Goal: Information Seeking & Learning: Get advice/opinions

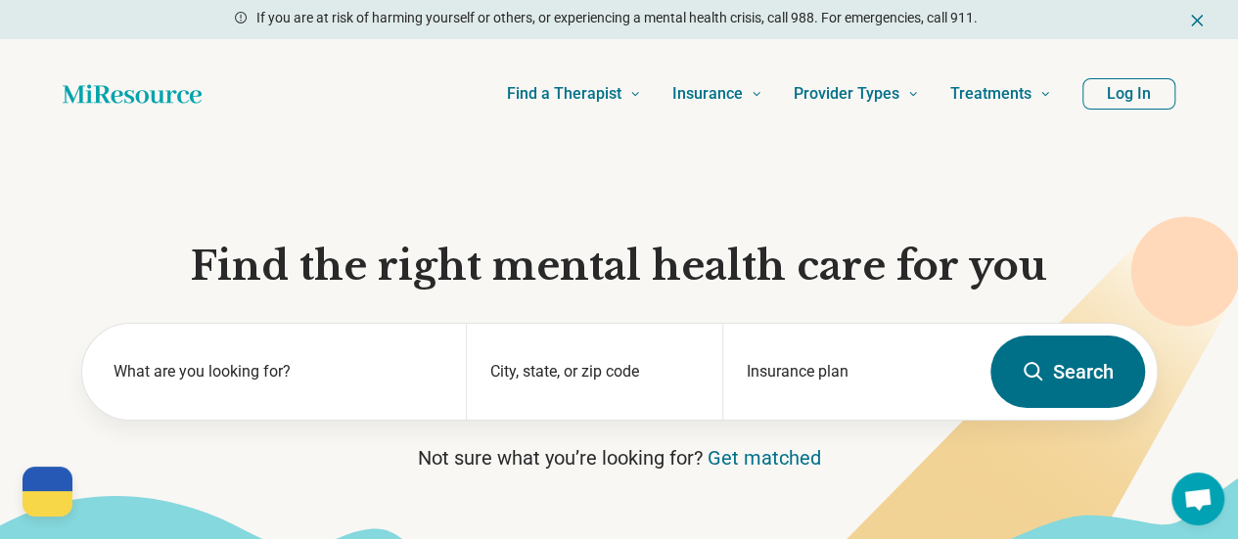
click at [1138, 96] on button "Log In" at bounding box center [1128, 93] width 93 height 31
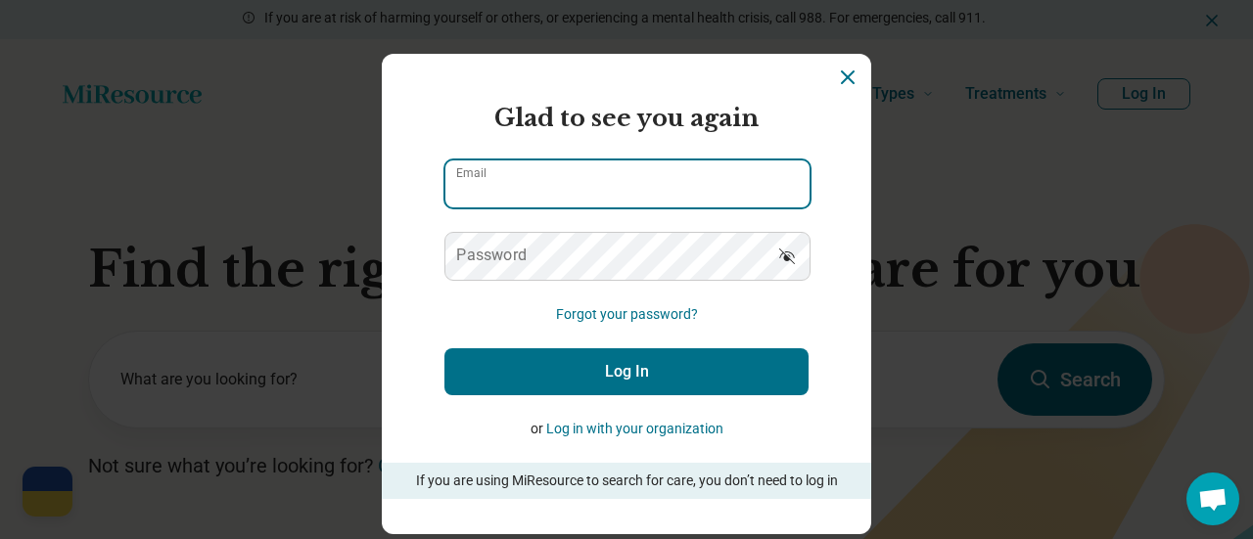
click at [514, 193] on input "Email" at bounding box center [627, 183] width 364 height 47
type input "**********"
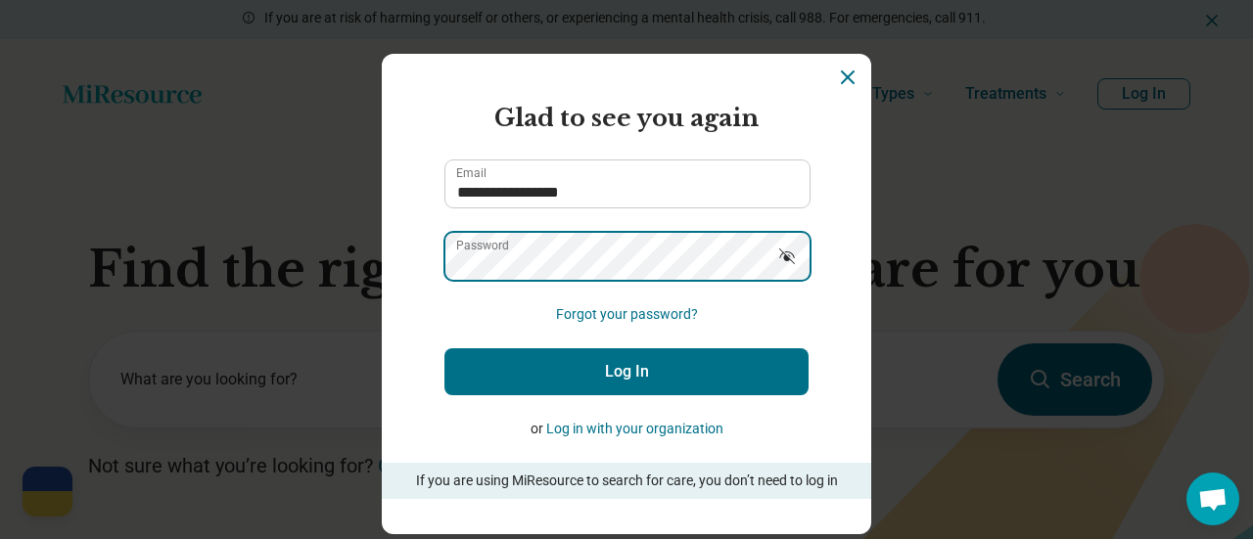
click at [444, 348] on button "Log In" at bounding box center [626, 371] width 364 height 47
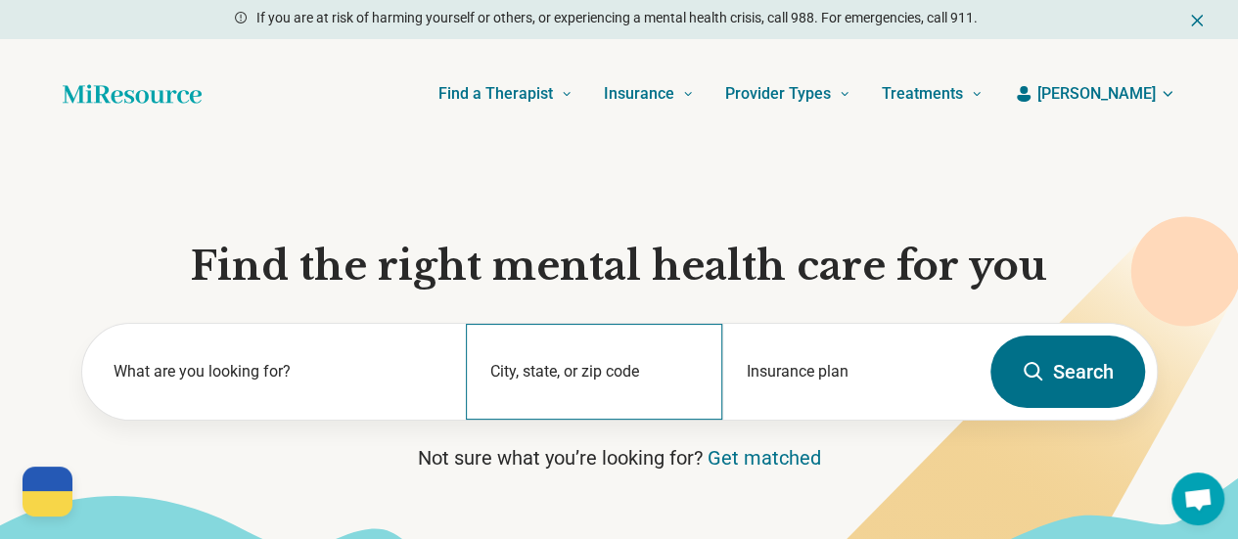
click at [623, 378] on div "City, state, or zip code" at bounding box center [594, 372] width 256 height 96
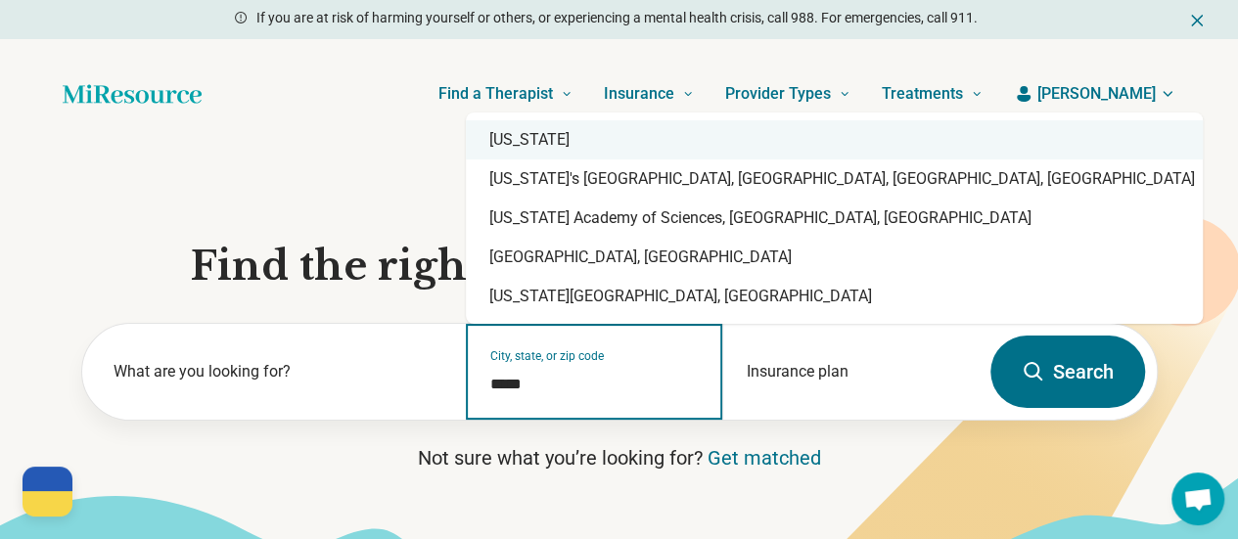
click at [529, 149] on div "[US_STATE]" at bounding box center [834, 139] width 737 height 39
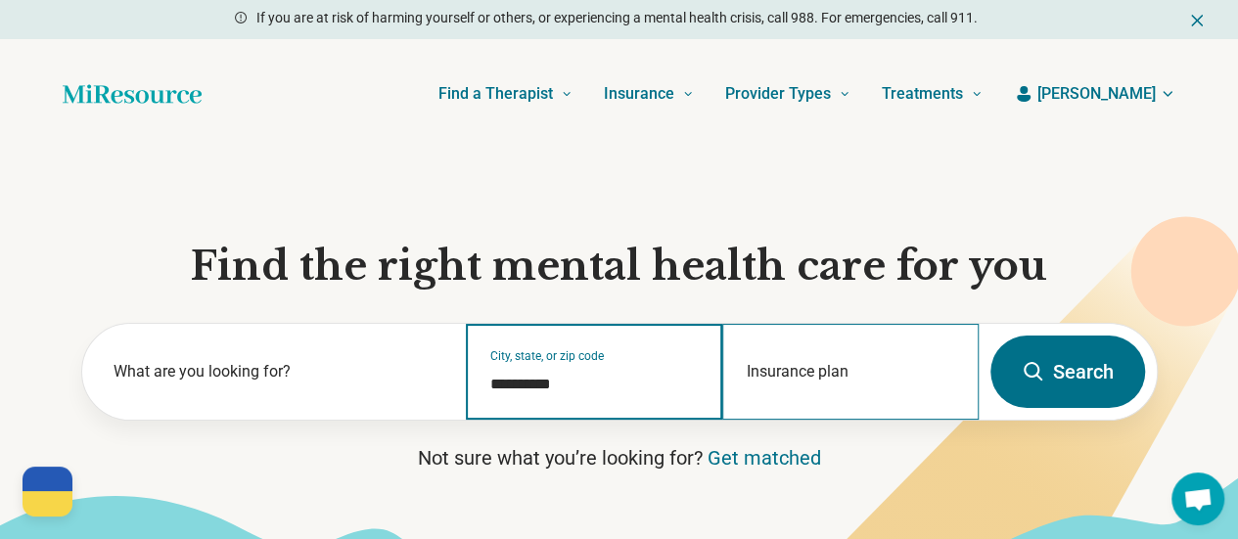
type input "**********"
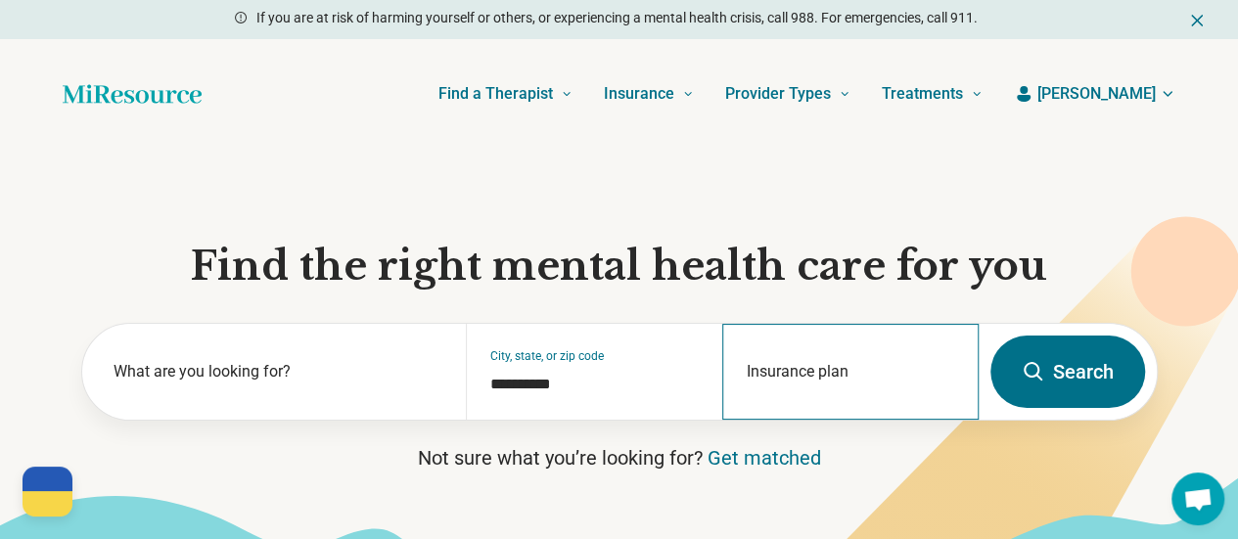
click at [794, 371] on div "Insurance plan" at bounding box center [850, 372] width 256 height 96
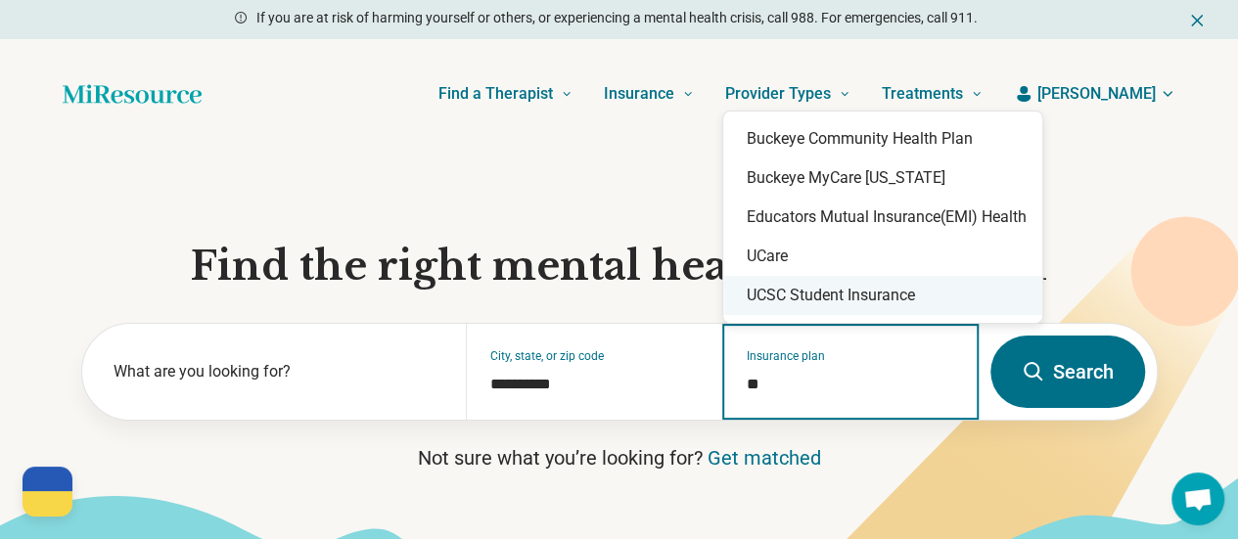
click at [804, 302] on div "UCSC Student Insurance" at bounding box center [882, 295] width 319 height 39
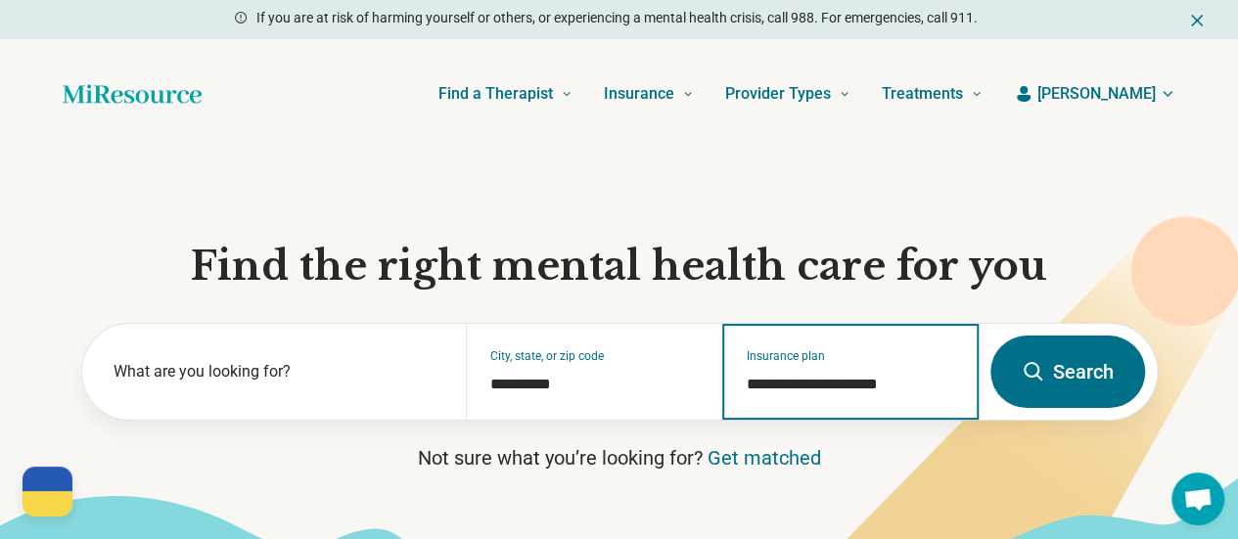
type input "**********"
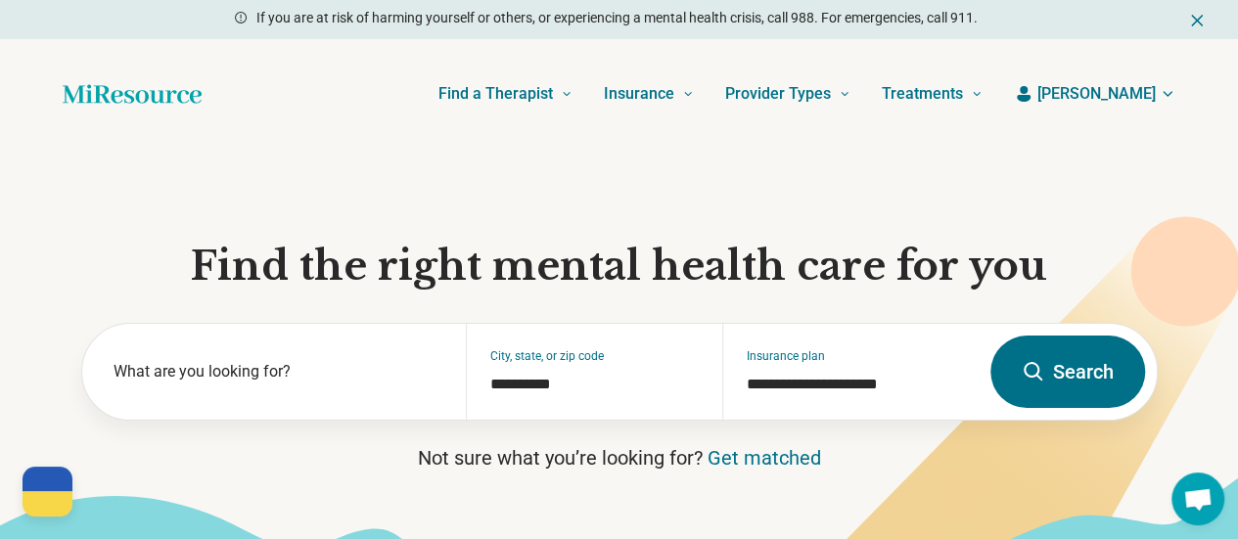
click at [1092, 397] on button "Search" at bounding box center [1067, 372] width 155 height 72
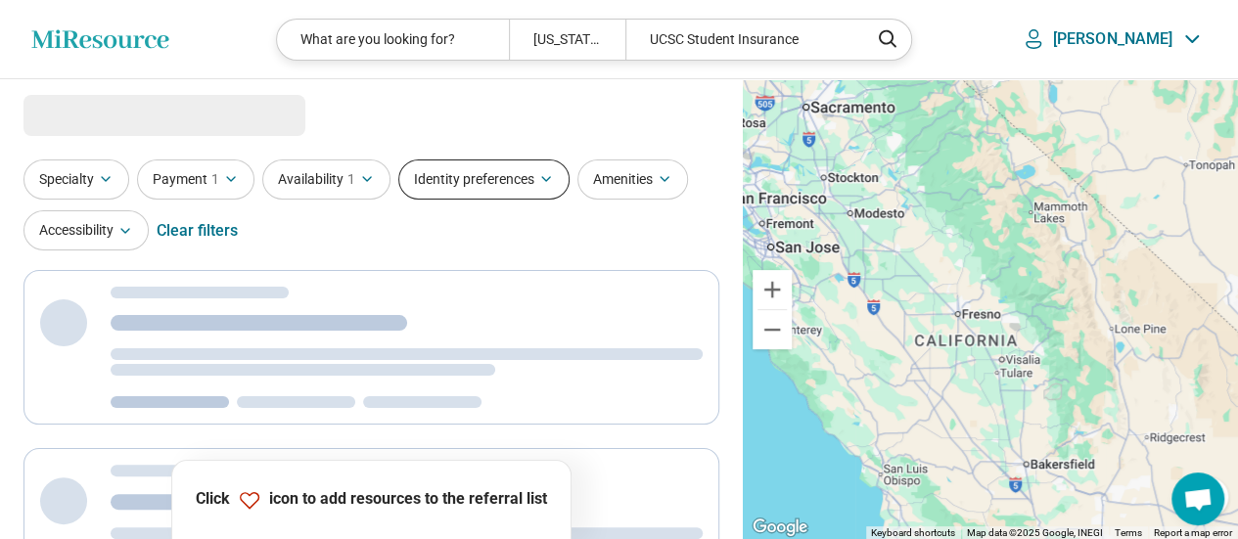
click at [466, 191] on button "Identity preferences" at bounding box center [483, 180] width 171 height 40
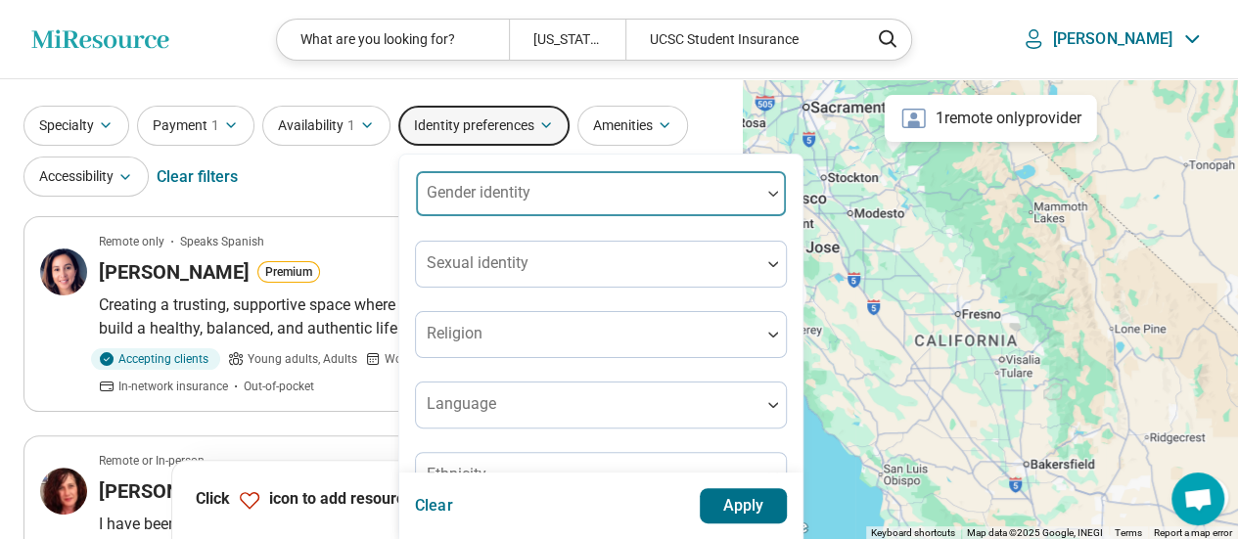
click at [474, 217] on div "Gender identity" at bounding box center [601, 193] width 372 height 47
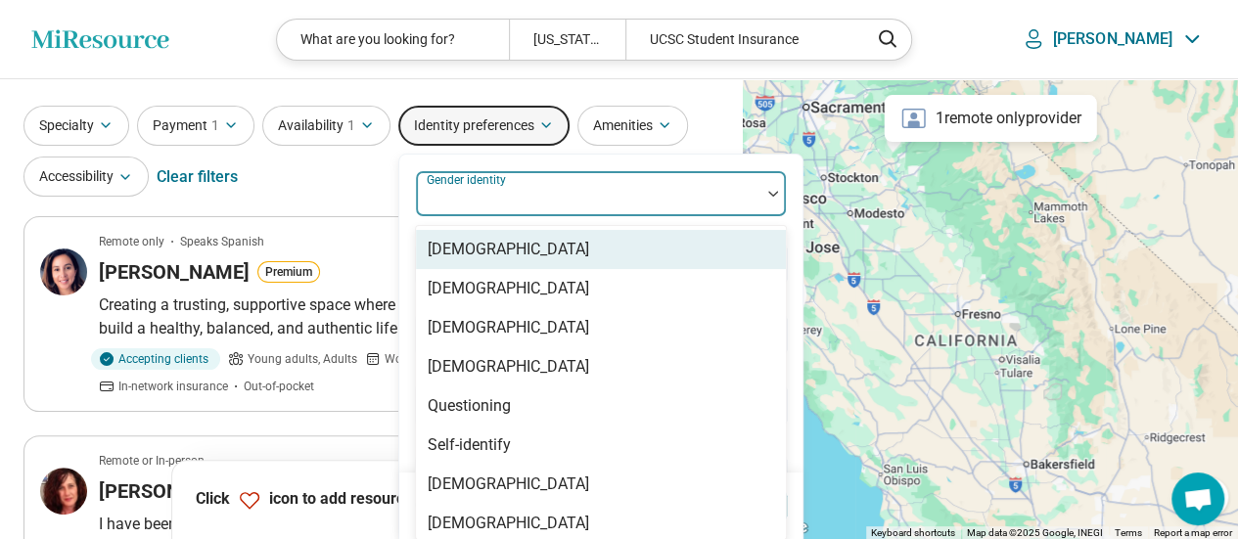
scroll to position [53, 0]
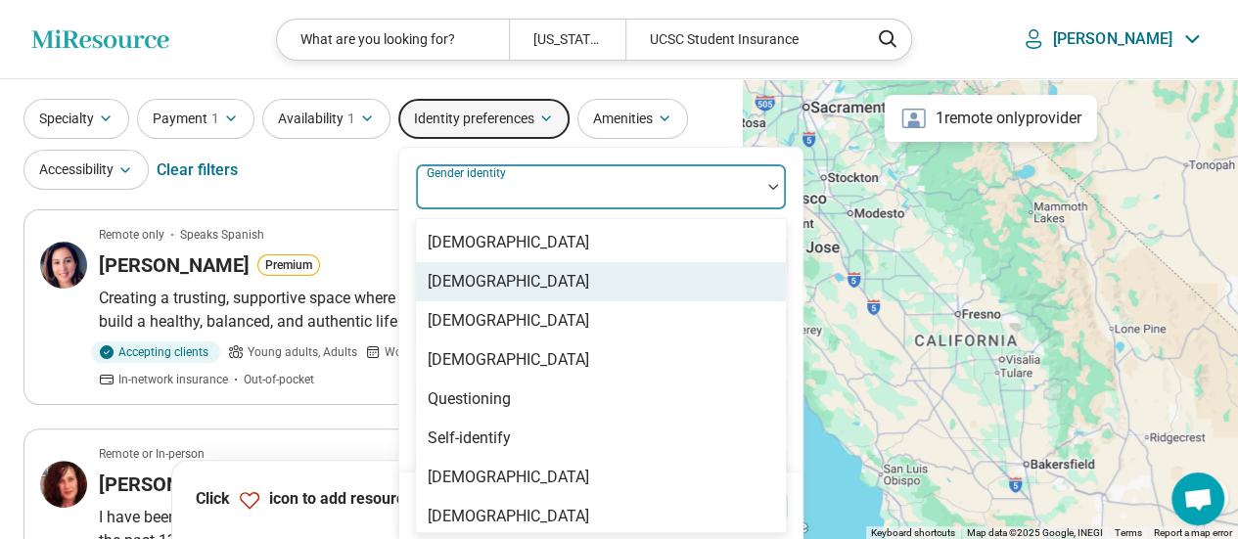
click at [478, 271] on div "[DEMOGRAPHIC_DATA]" at bounding box center [508, 281] width 161 height 23
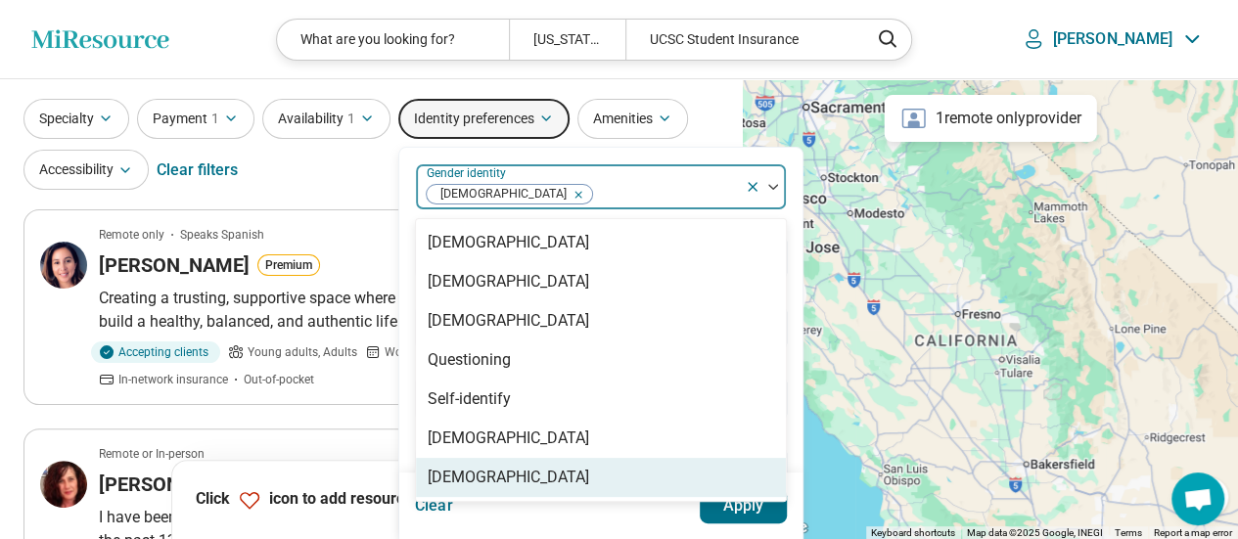
click at [751, 514] on button "Apply" at bounding box center [744, 505] width 88 height 35
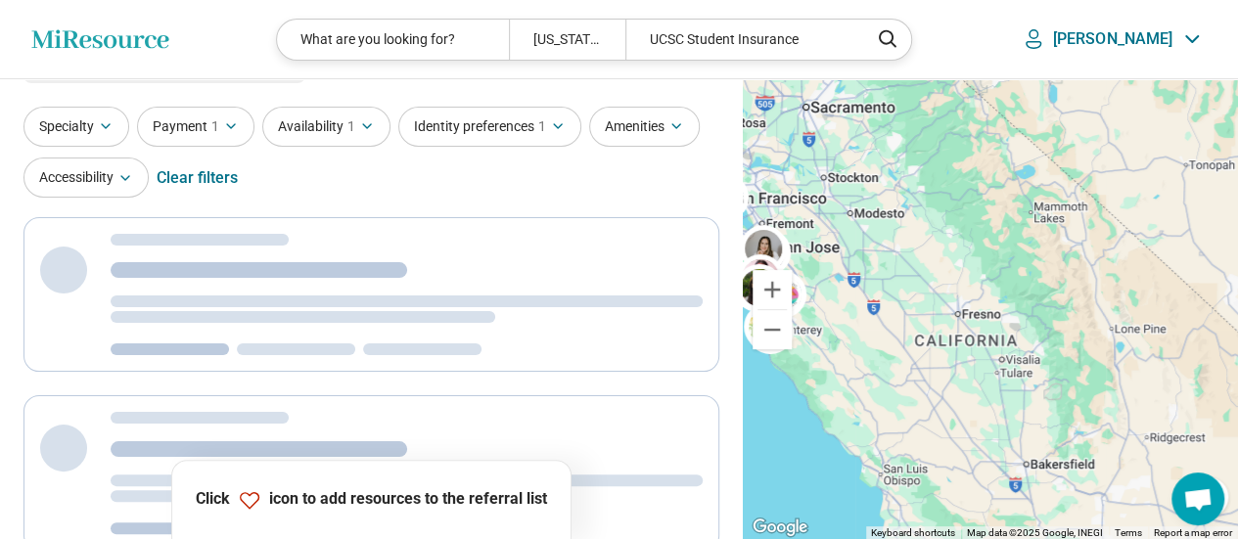
scroll to position [0, 0]
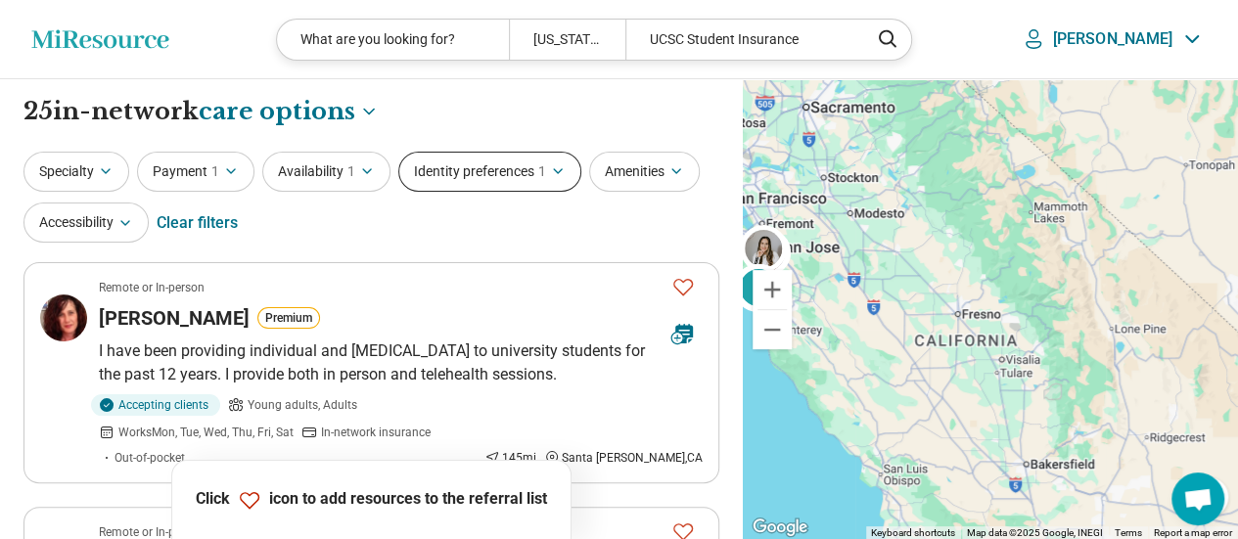
click at [488, 172] on button "Identity preferences 1" at bounding box center [489, 172] width 183 height 40
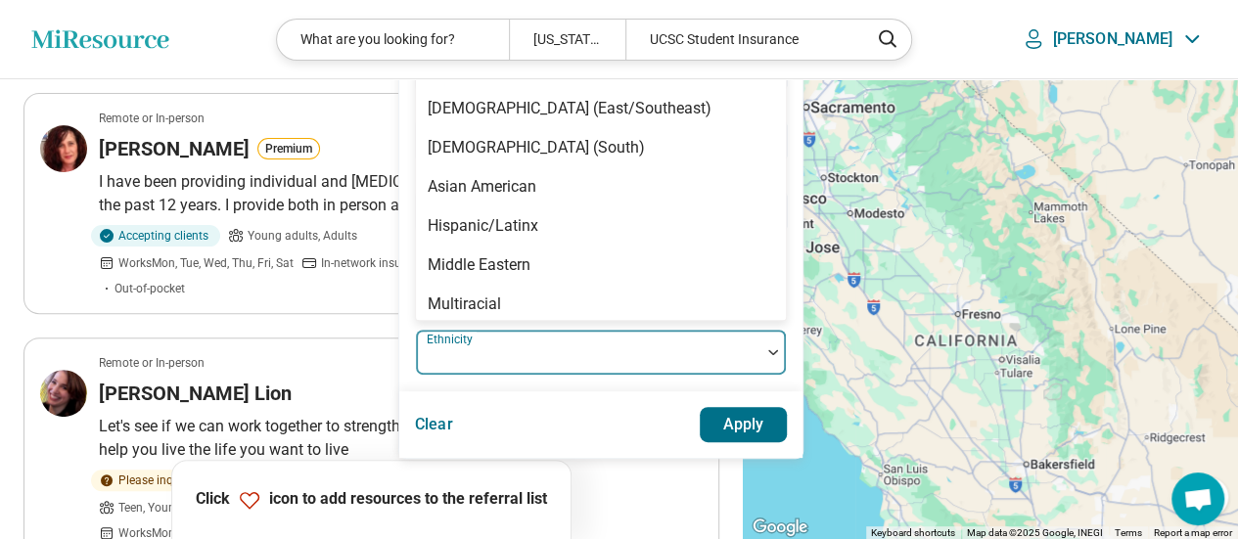
click at [544, 335] on div at bounding box center [588, 352] width 344 height 43
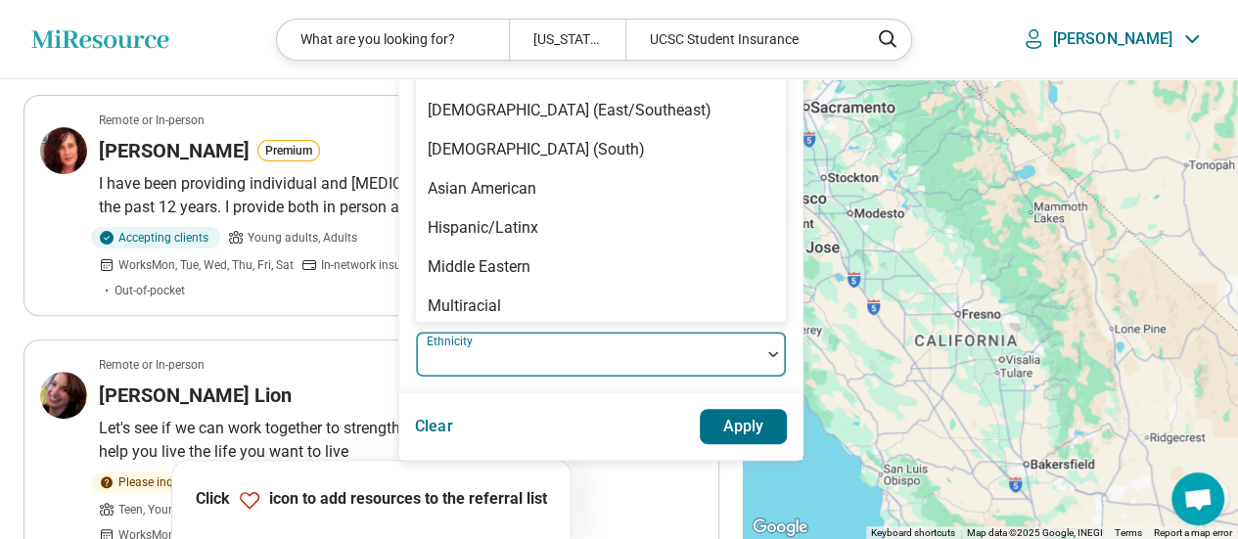
scroll to position [166, 0]
click at [577, 349] on div at bounding box center [588, 362] width 329 height 27
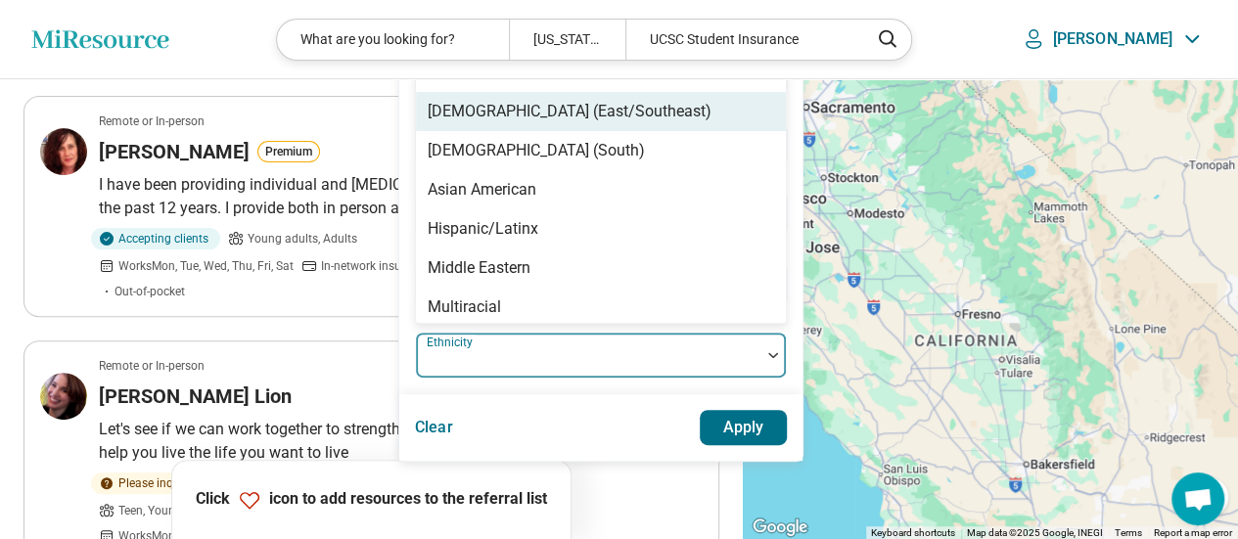
drag, startPoint x: 478, startPoint y: 151, endPoint x: 483, endPoint y: 108, distance: 43.5
click at [483, 108] on div "African American/Black American Indian/Alaskan Native Asian (East/Southeast) As…" at bounding box center [601, 166] width 370 height 313
click at [483, 108] on div "Asian (East/Southeast)" at bounding box center [570, 111] width 284 height 23
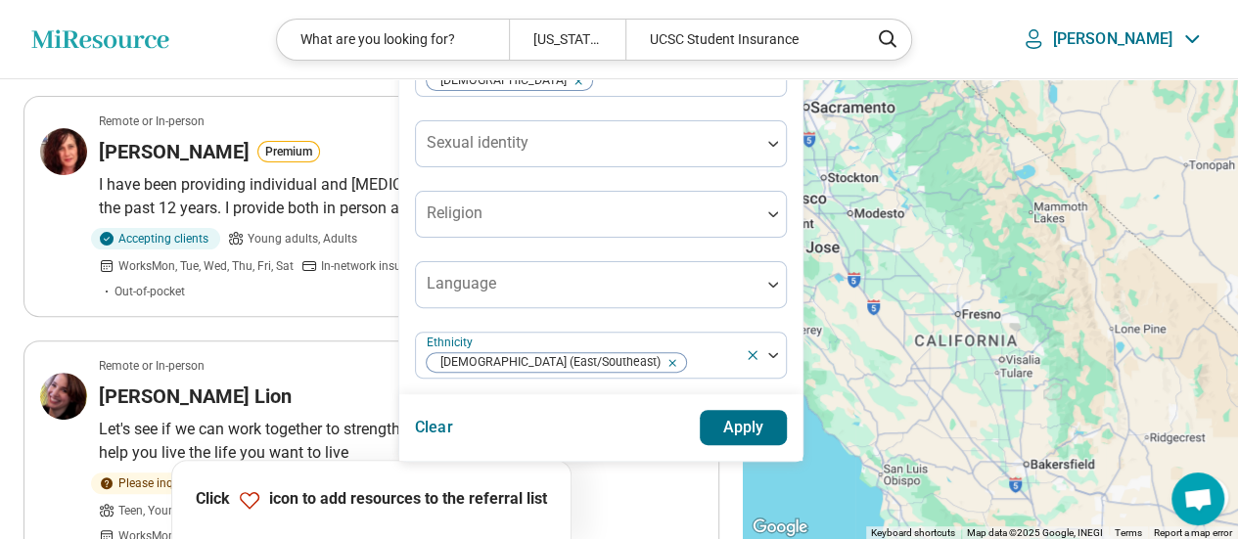
click at [751, 439] on button "Apply" at bounding box center [744, 427] width 88 height 35
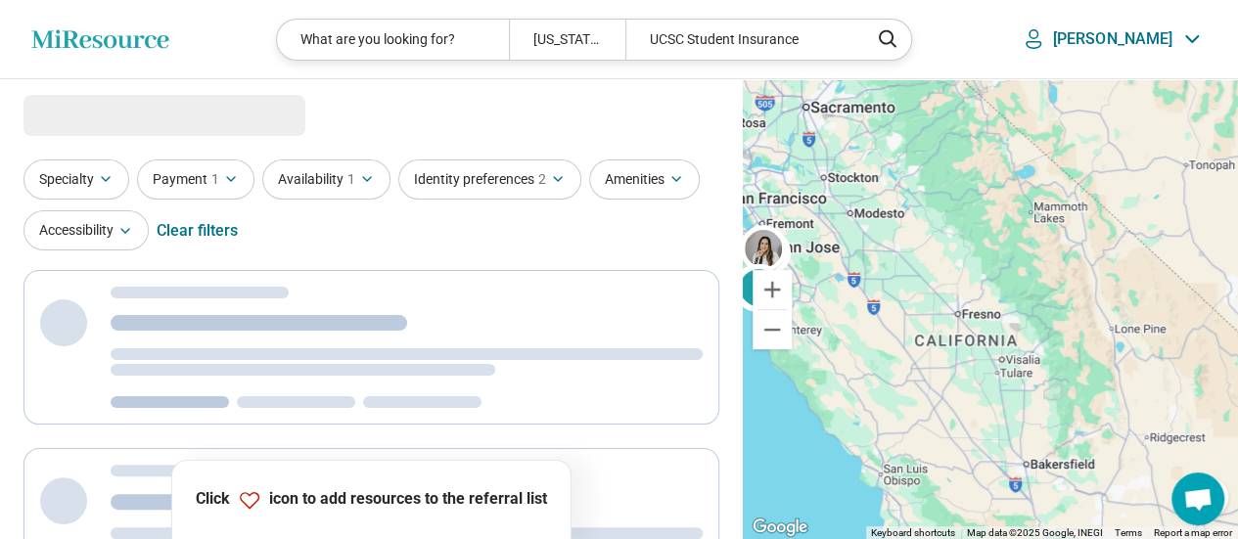
select select "***"
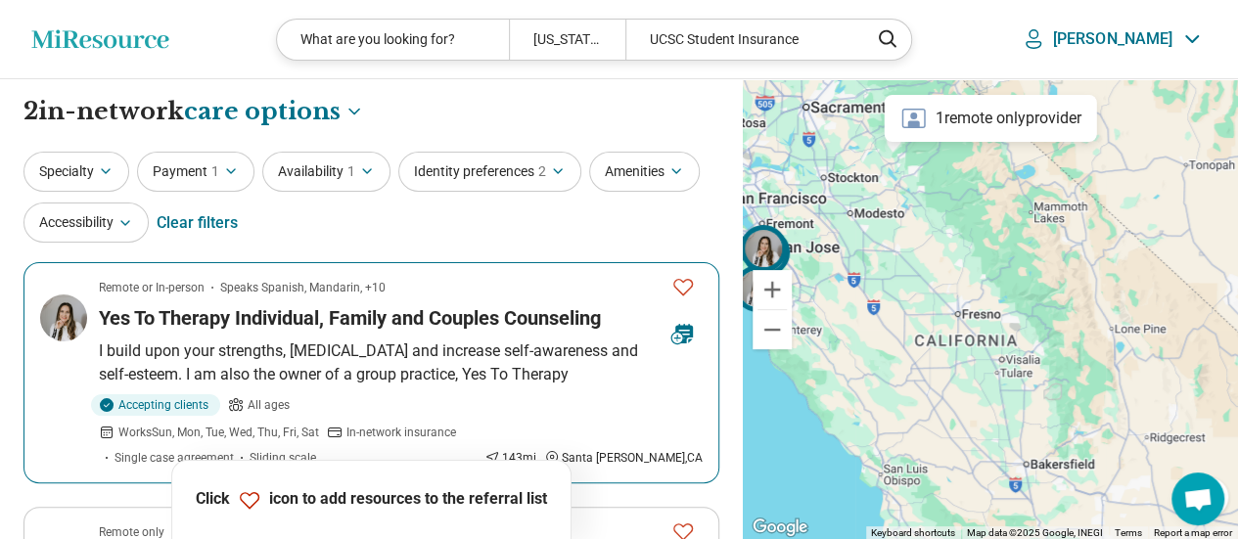
click at [248, 328] on h3 "Yes To Therapy Individual, Family and Couples Counseling" at bounding box center [350, 317] width 502 height 27
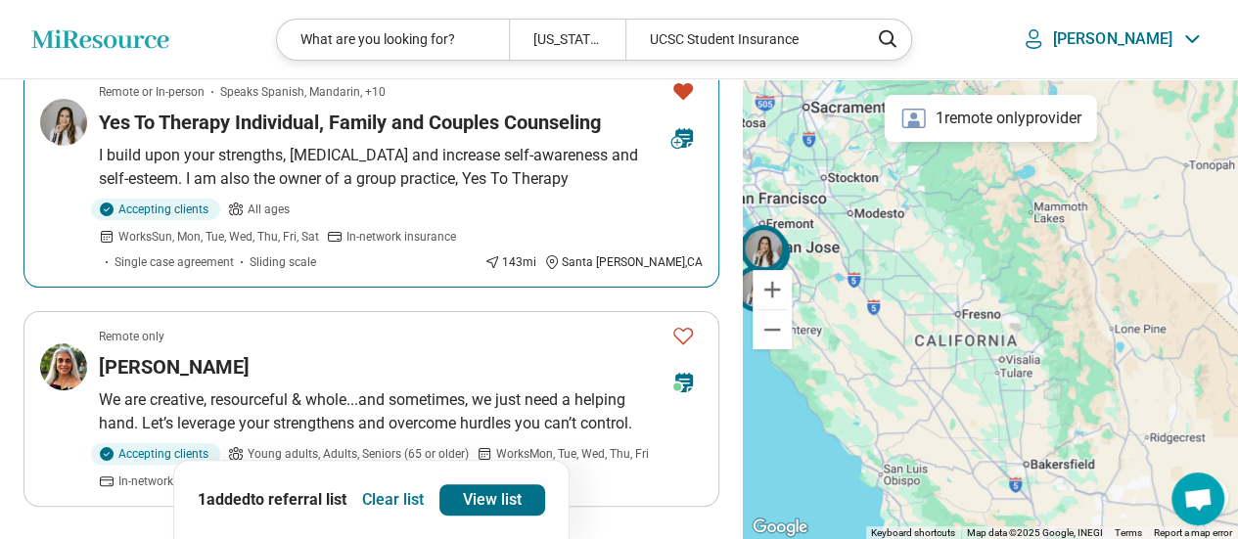
scroll to position [294, 0]
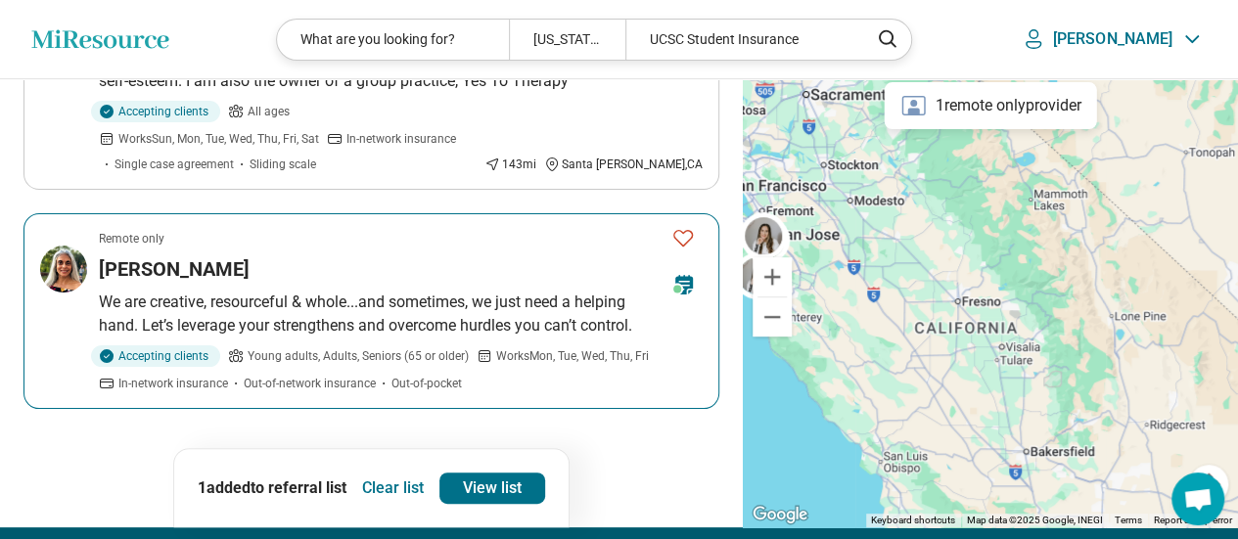
click at [453, 291] on p "We are creative, resourceful & whole...and sometimes, we just need a helping ha…" at bounding box center [401, 314] width 604 height 47
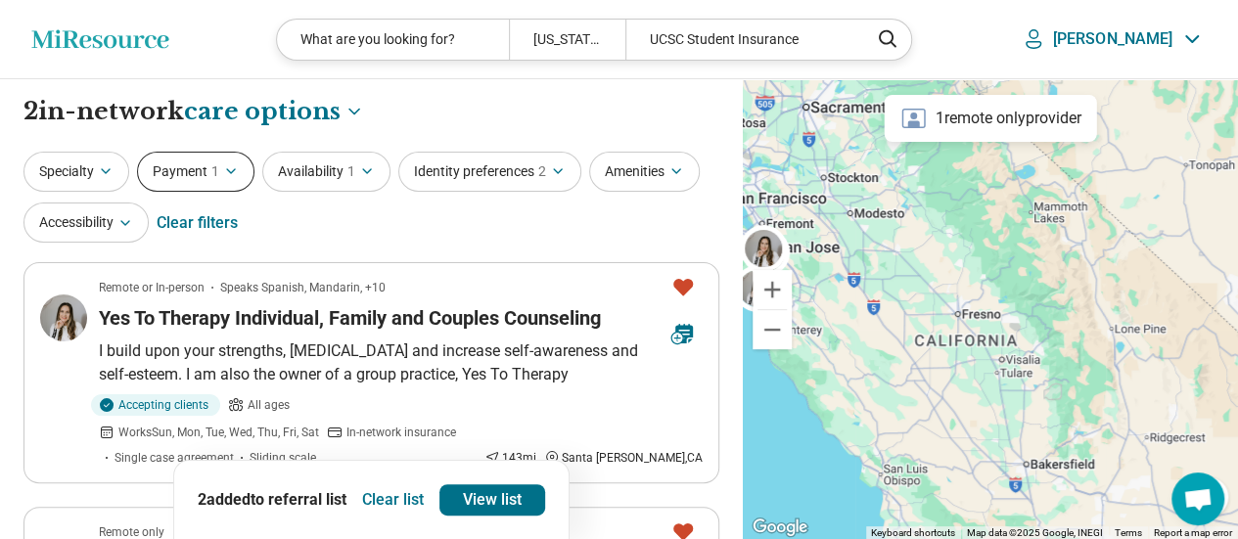
click at [172, 184] on button "Payment 1" at bounding box center [195, 172] width 117 height 40
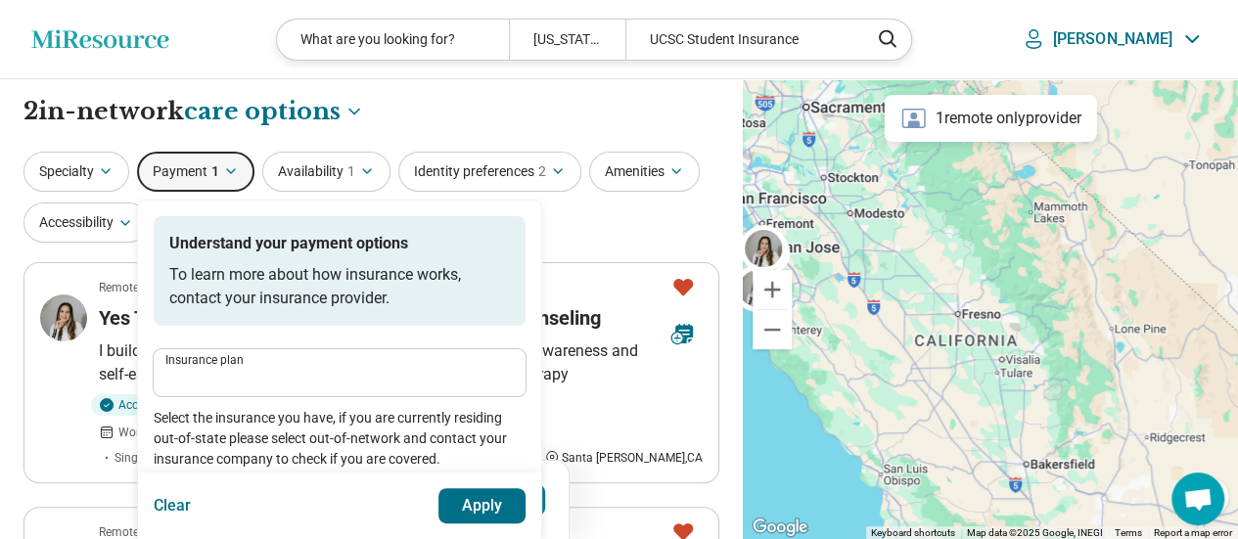
type input "**********"
click at [61, 177] on button "Specialty" at bounding box center [76, 172] width 106 height 40
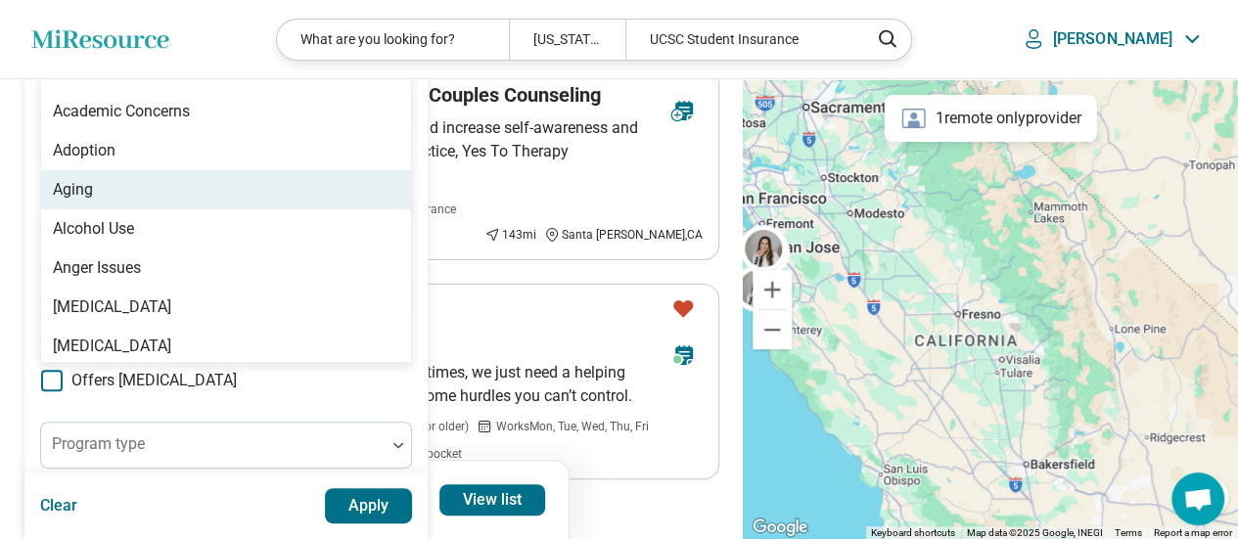
click at [104, 40] on div "100 results available. Use Up and Down to choose options, press Enter to select…" at bounding box center [226, 16] width 372 height 47
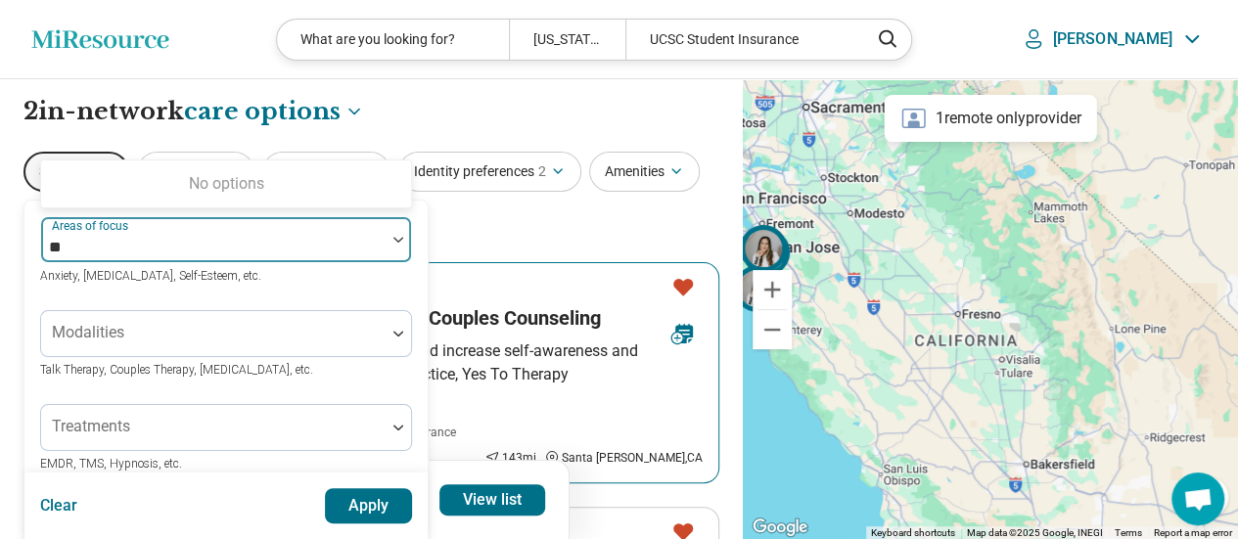
type input "***"
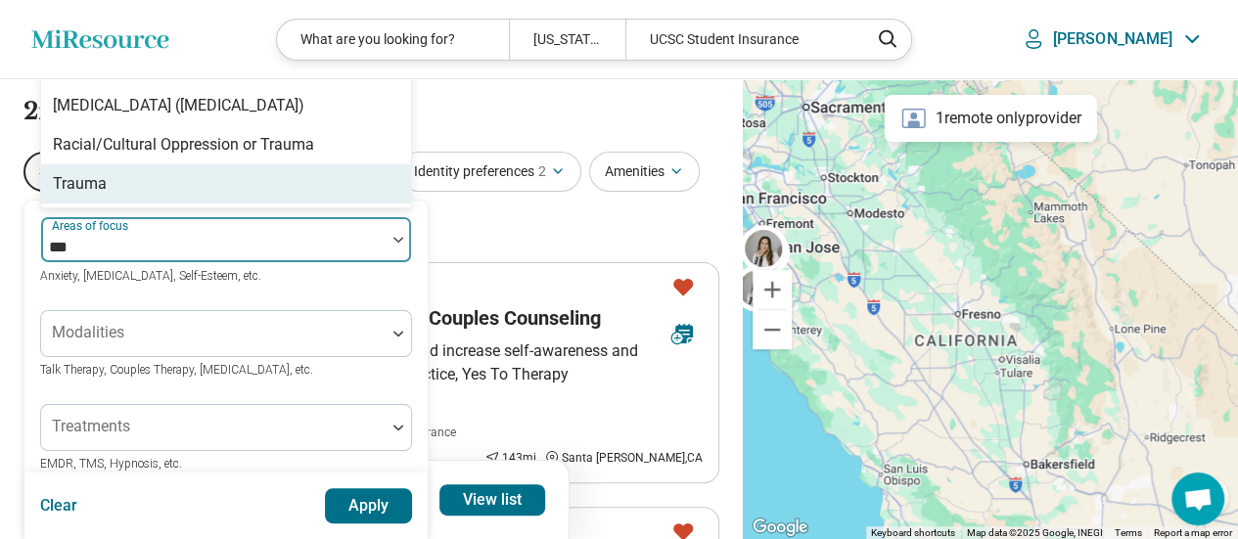
click at [286, 190] on div "Trauma" at bounding box center [226, 183] width 370 height 39
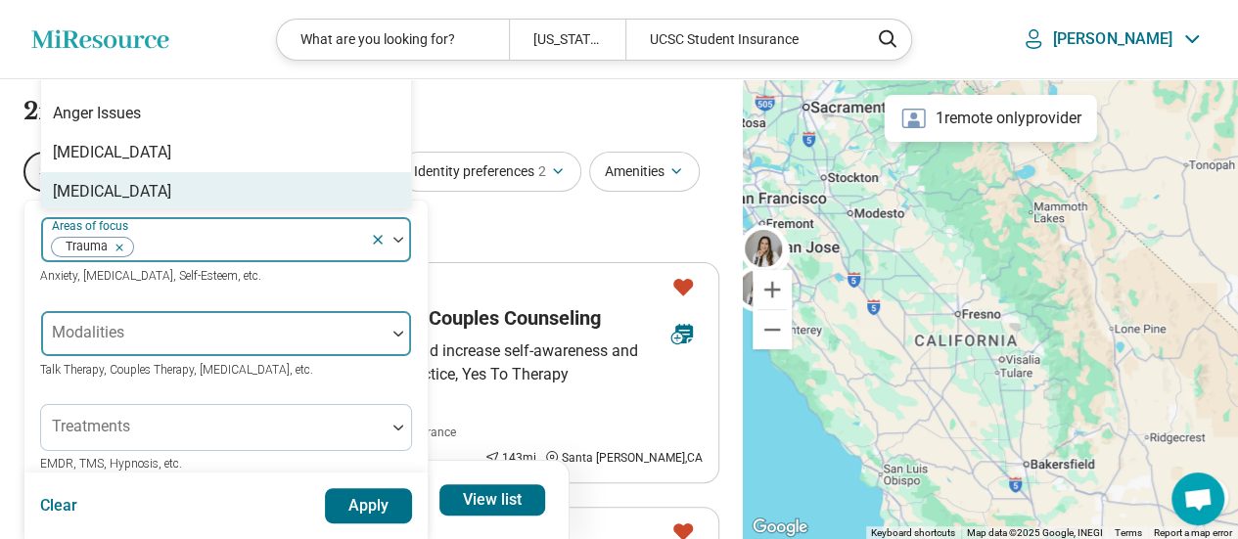
click at [317, 324] on div at bounding box center [213, 333] width 344 height 43
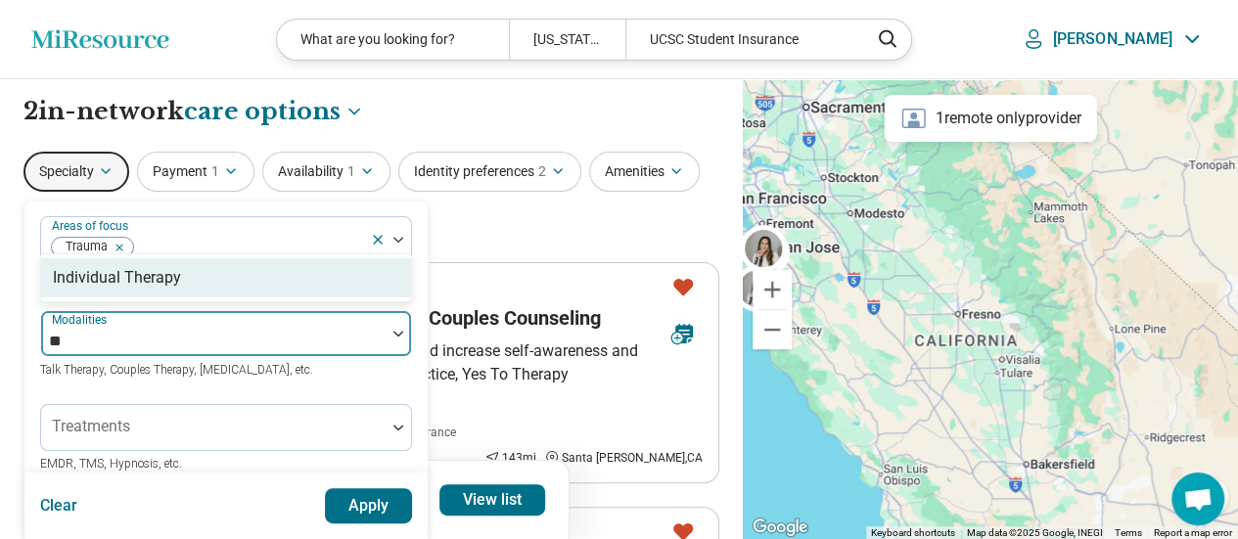
type input "***"
click at [133, 279] on div "Individual Therapy" at bounding box center [117, 277] width 128 height 23
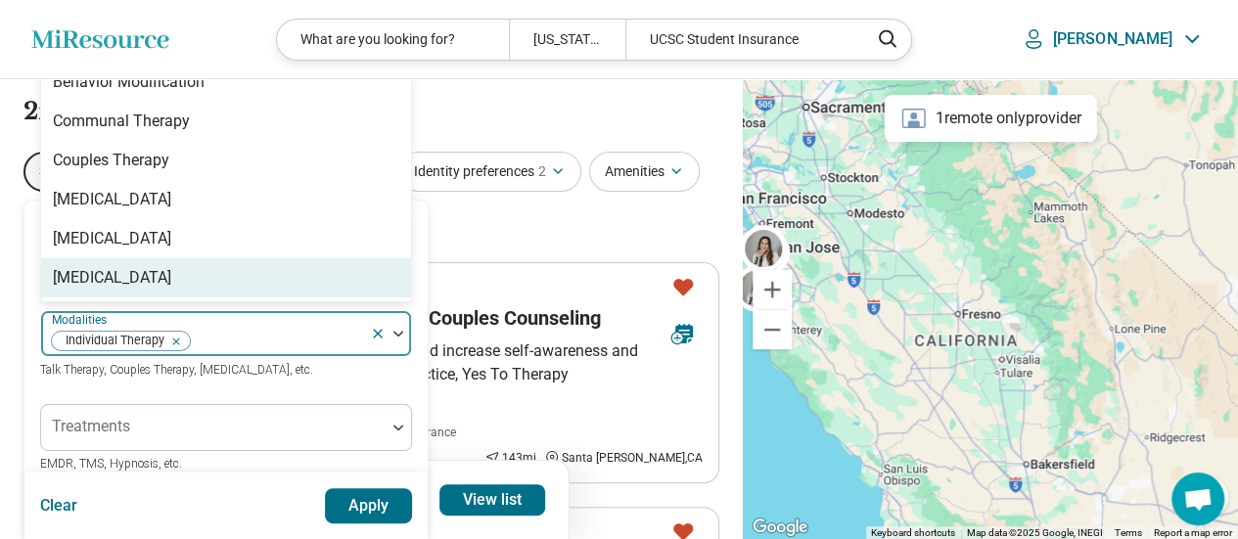
click at [342, 499] on button "Apply" at bounding box center [369, 505] width 88 height 35
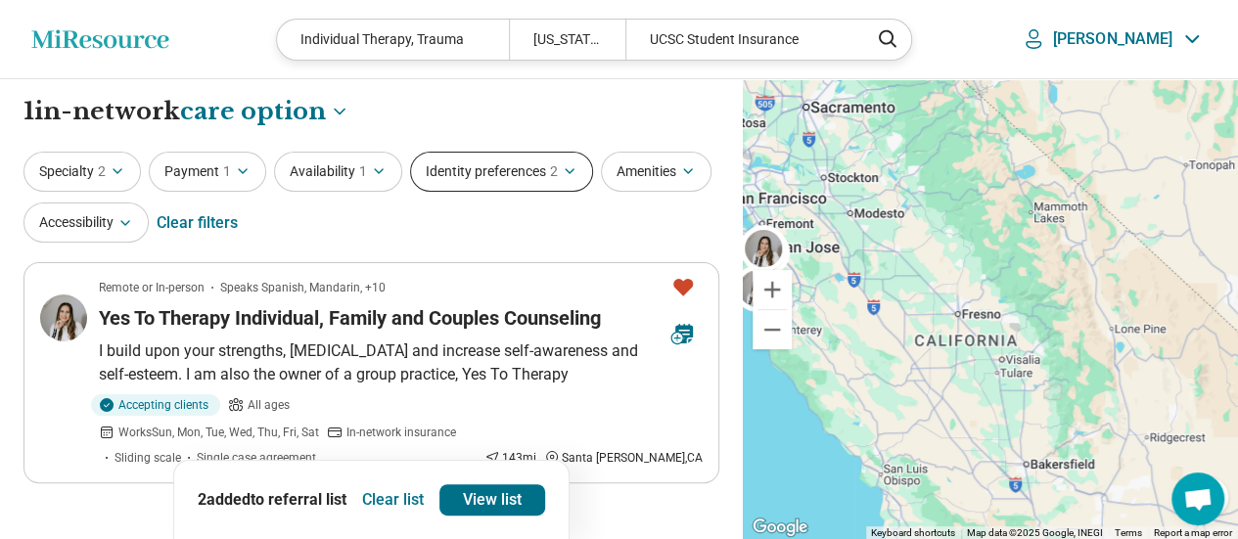
click at [495, 167] on button "Identity preferences 2" at bounding box center [501, 172] width 183 height 40
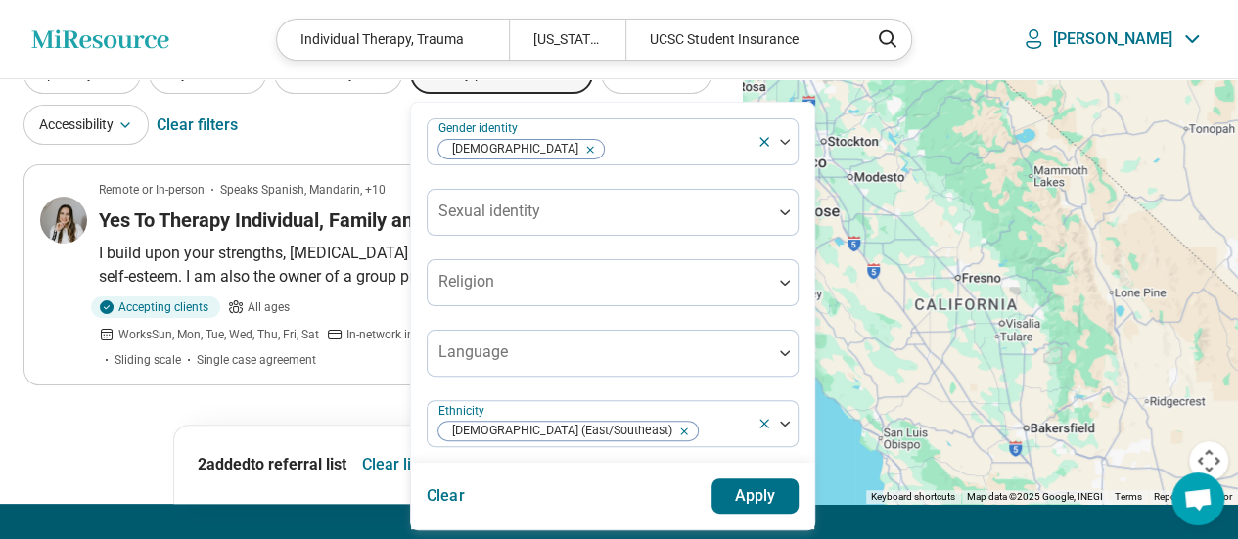
scroll to position [196, 0]
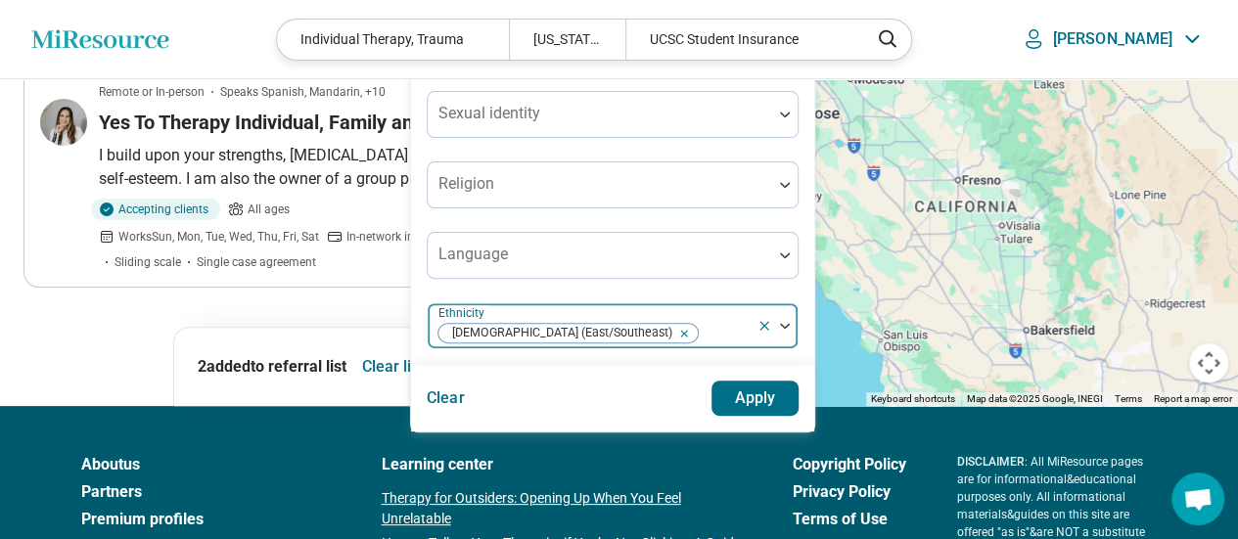
click at [672, 334] on icon "Remove [object Object]" at bounding box center [679, 334] width 14 height 14
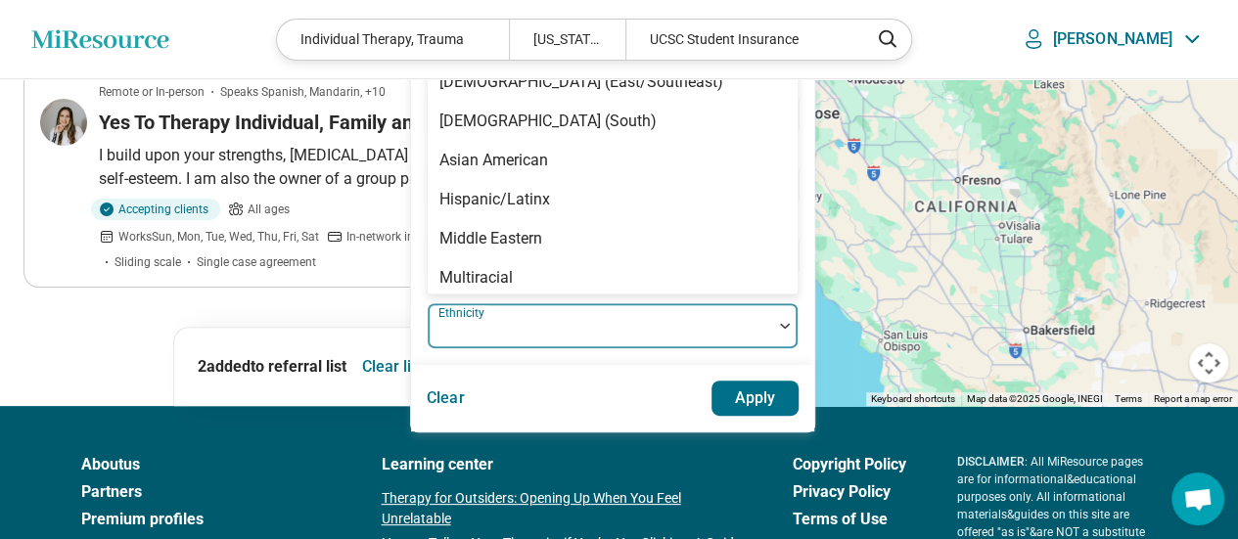
scroll to position [166, 0]
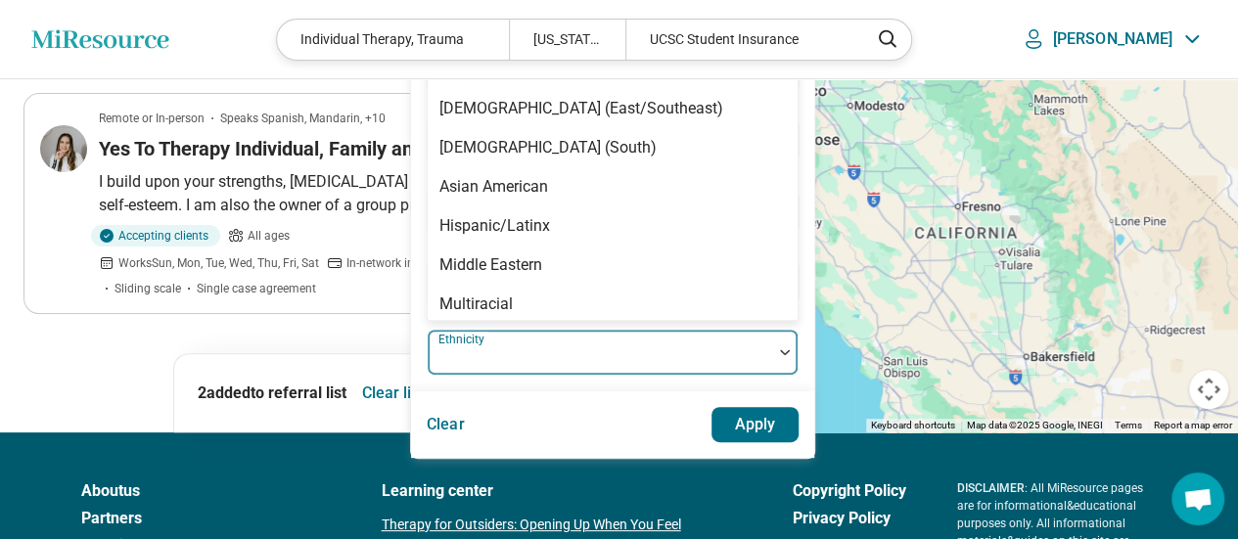
click at [774, 322] on div "Gender identity Cisgender Woman Sexual identity Religion Language 11 results av…" at bounding box center [613, 211] width 372 height 329
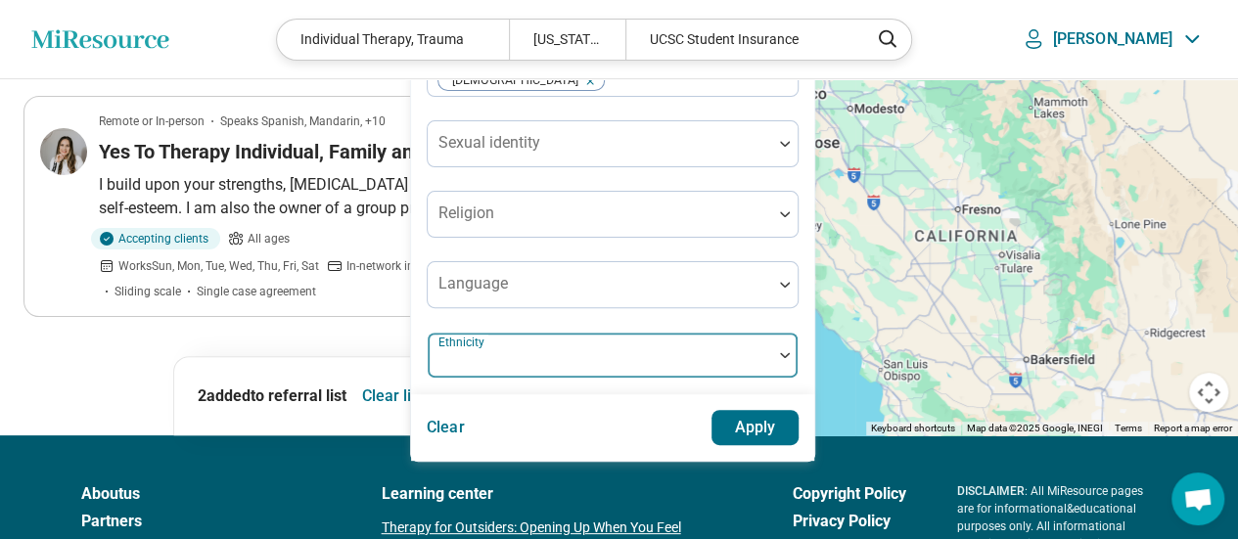
click at [777, 353] on div at bounding box center [784, 355] width 25 height 6
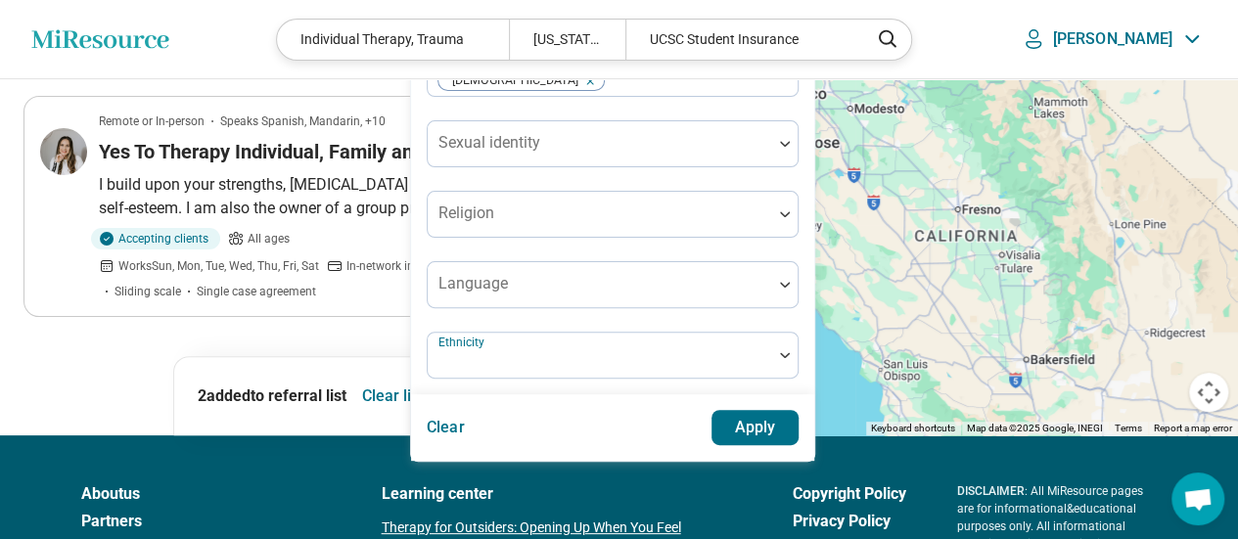
click at [770, 353] on div at bounding box center [600, 355] width 344 height 43
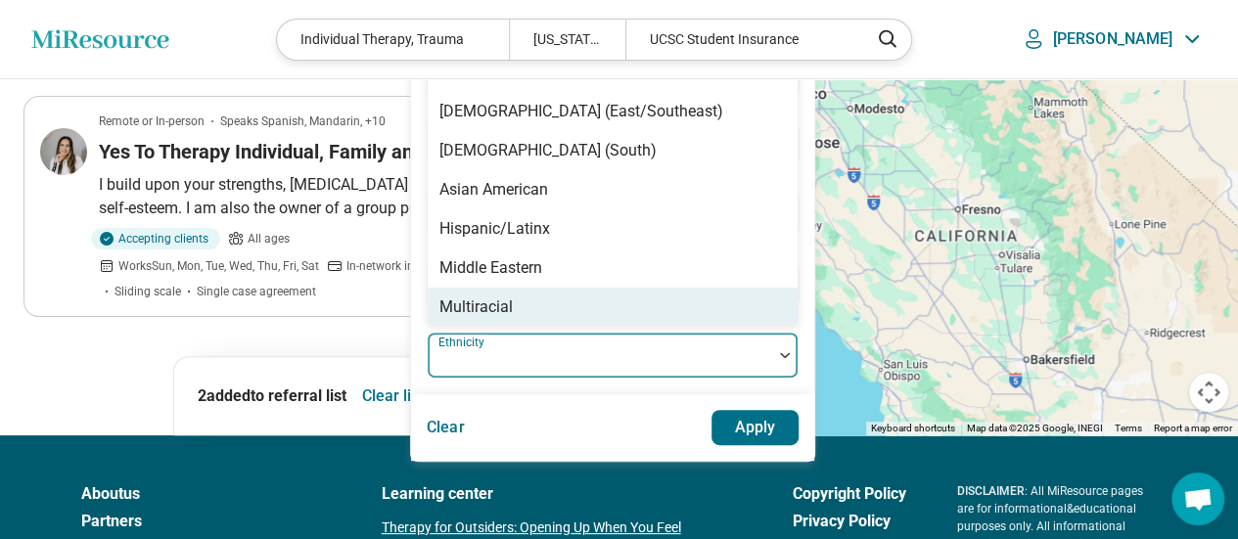
click at [532, 303] on div "Multiracial" at bounding box center [613, 307] width 370 height 39
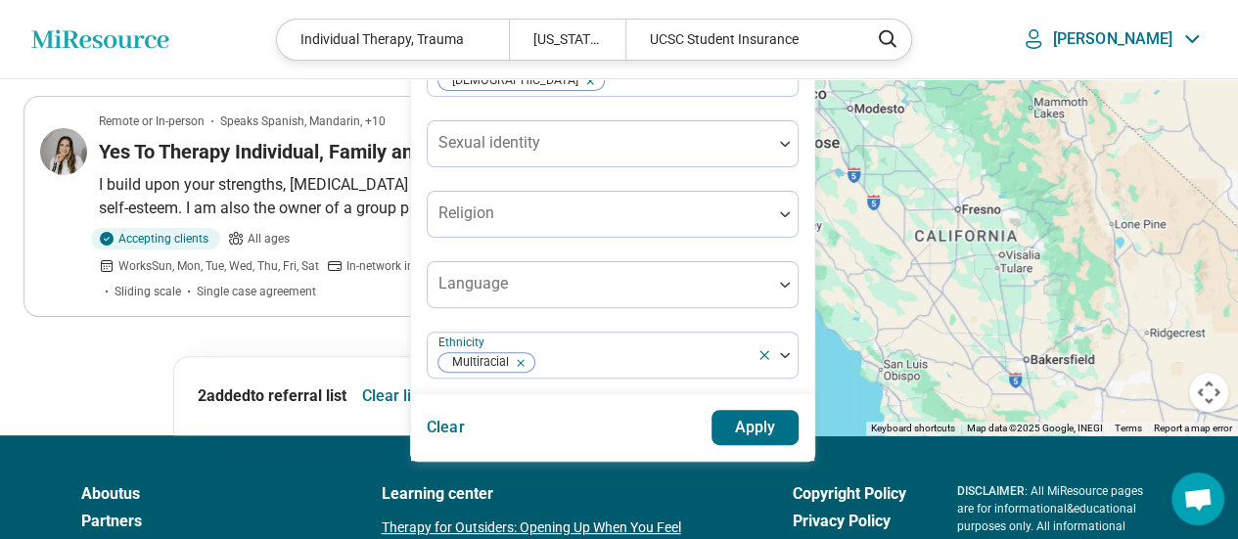
click at [755, 424] on button "Apply" at bounding box center [755, 427] width 88 height 35
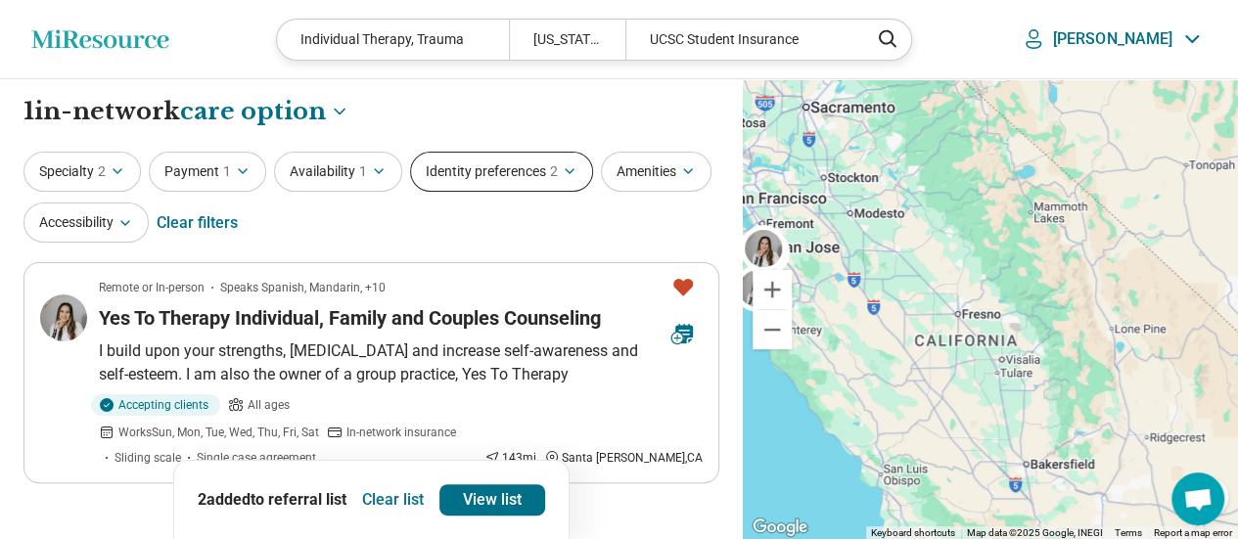
click at [534, 178] on button "Identity preferences 2" at bounding box center [501, 172] width 183 height 40
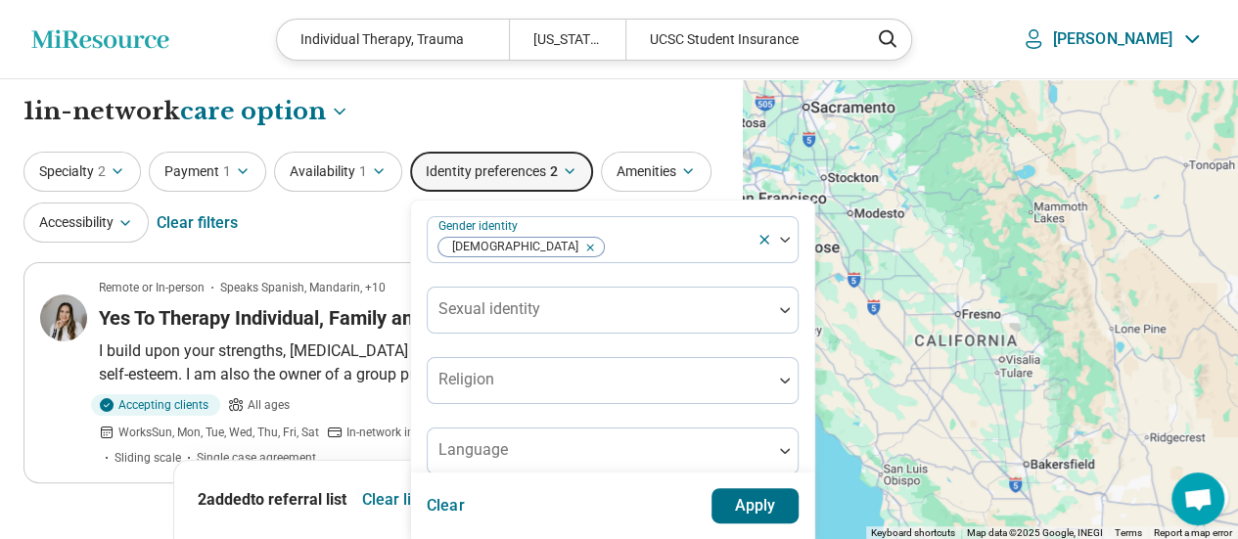
scroll to position [294, 0]
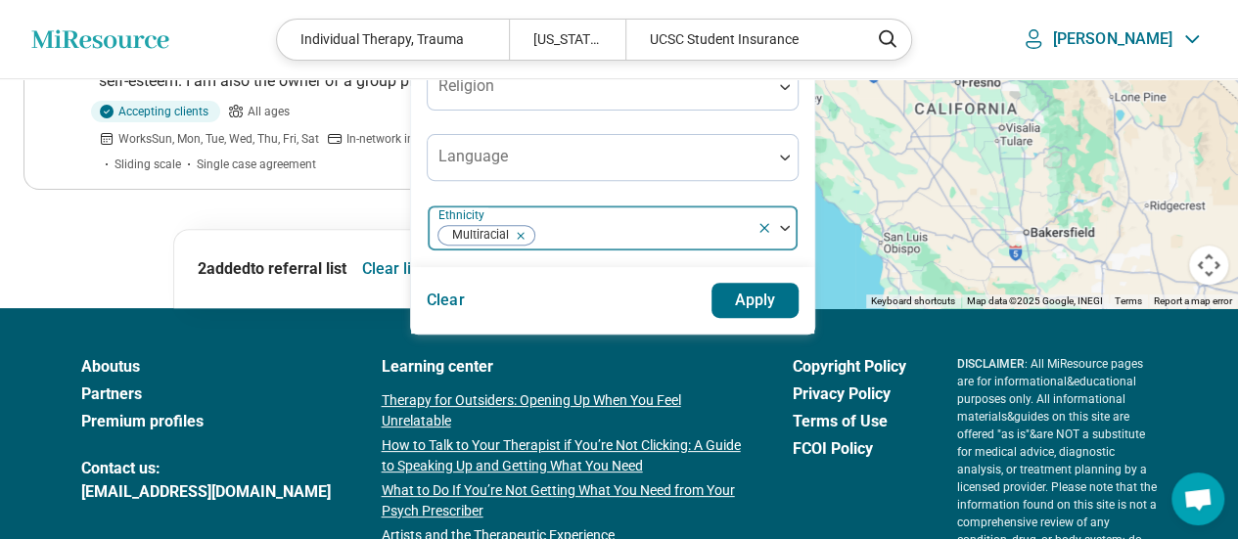
click at [517, 237] on icon "Remove [object Object]" at bounding box center [516, 235] width 7 height 7
click at [732, 301] on button "Apply" at bounding box center [755, 300] width 88 height 35
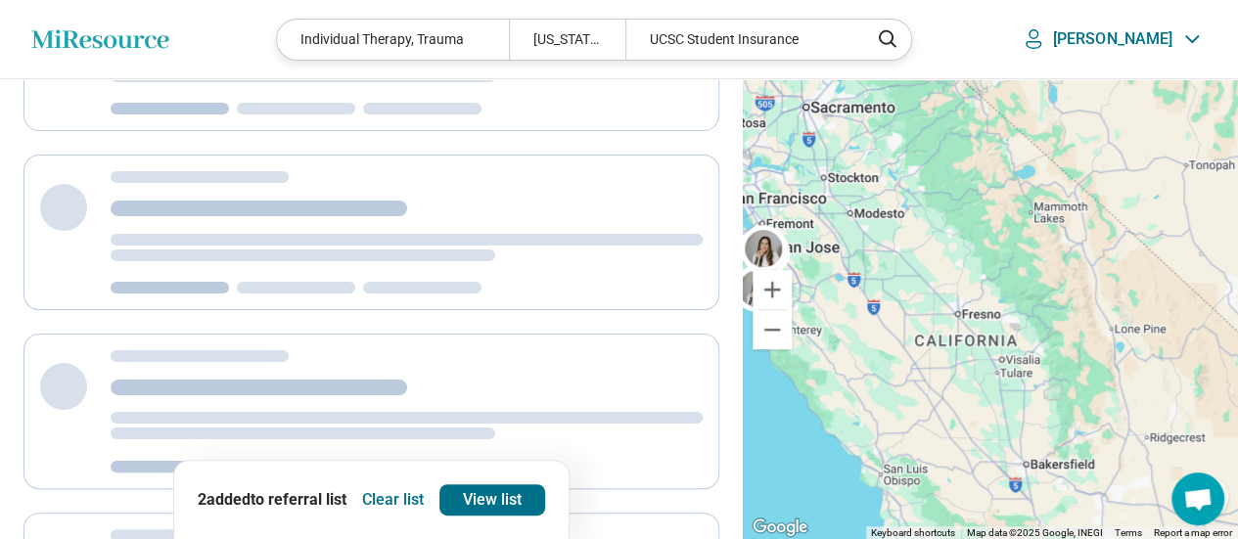
scroll to position [0, 0]
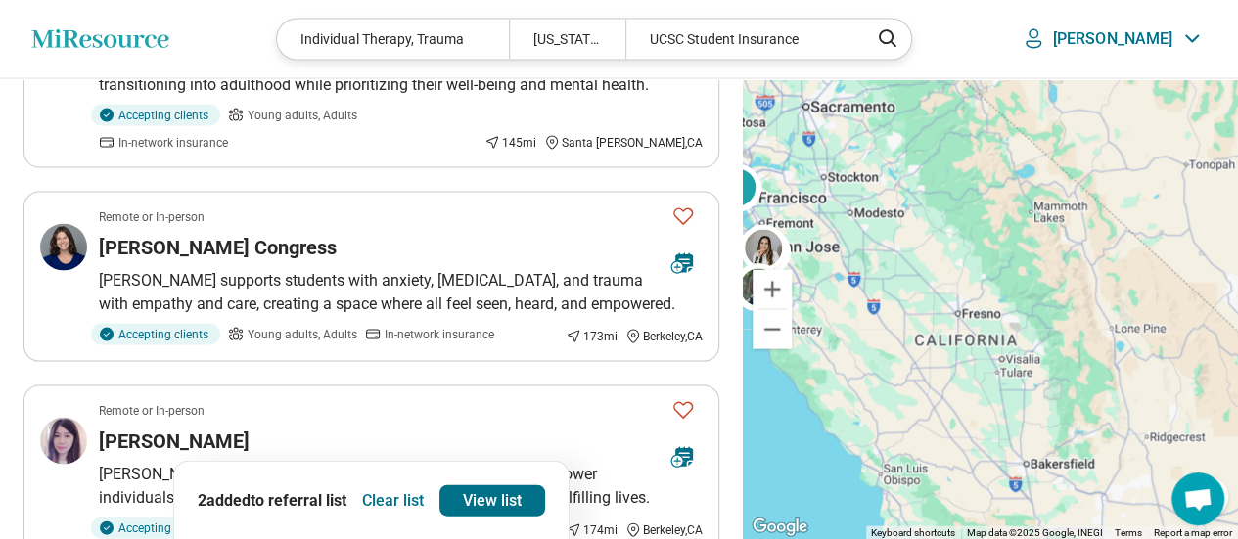
scroll to position [2153, 0]
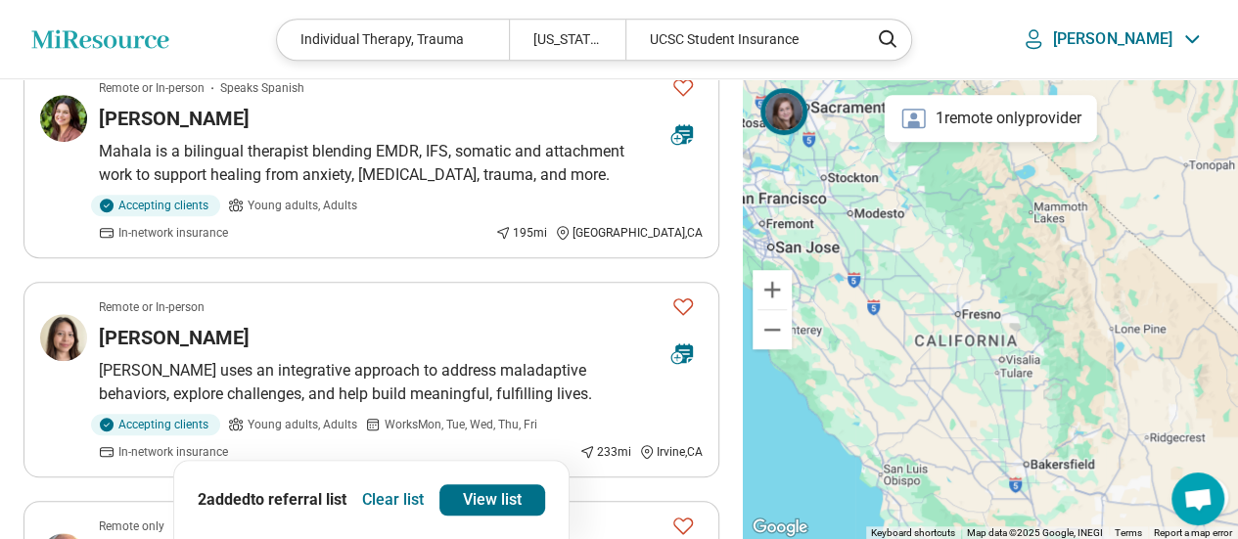
scroll to position [1076, 0]
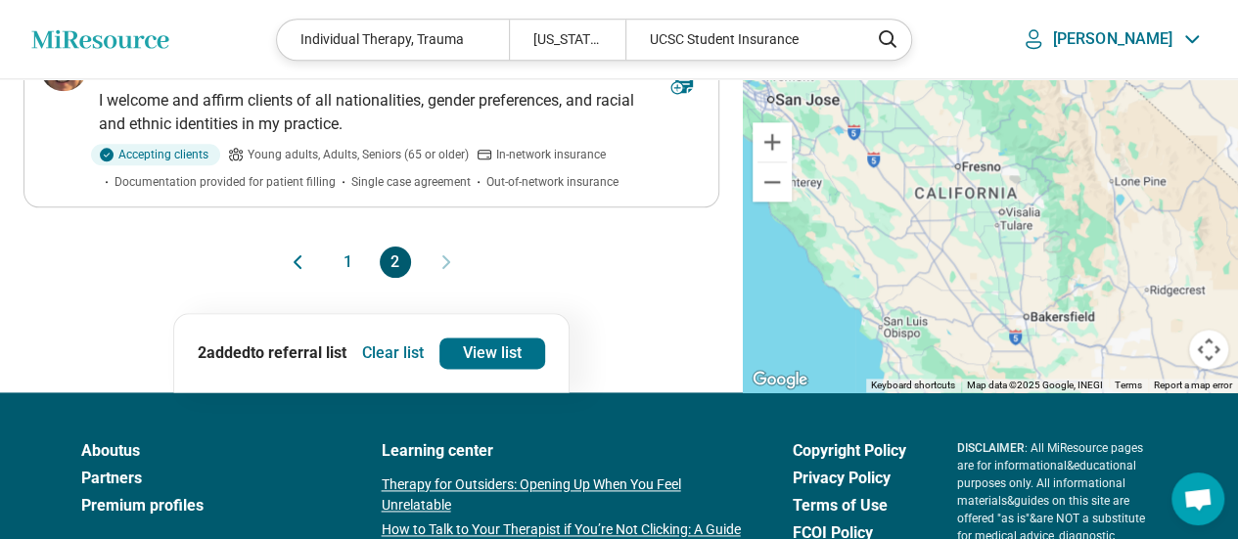
click at [348, 247] on button "1" at bounding box center [348, 262] width 31 height 31
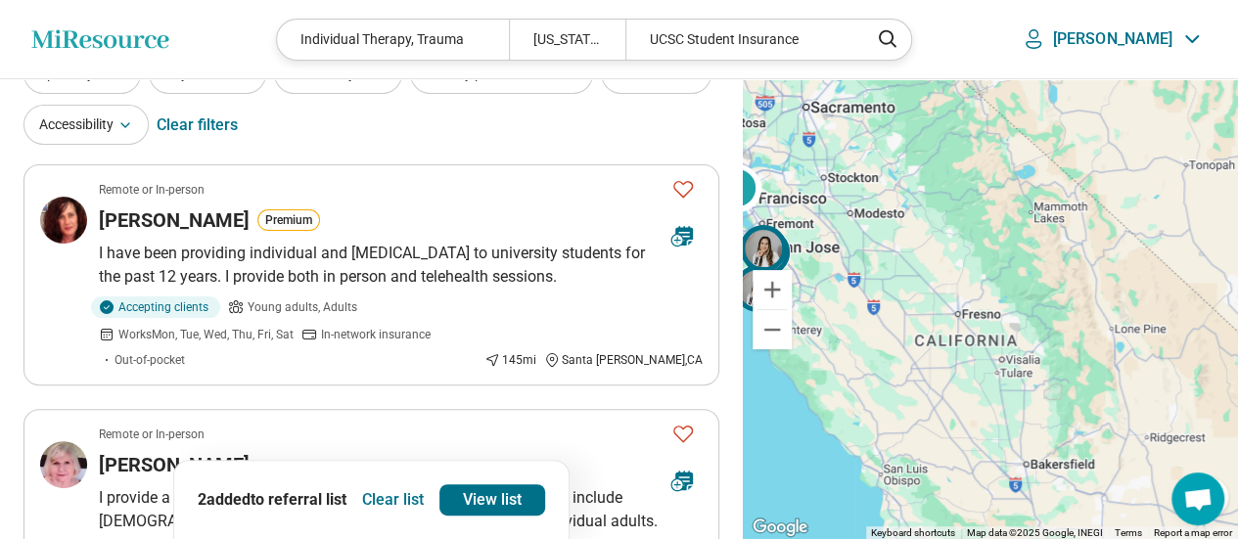
scroll to position [0, 0]
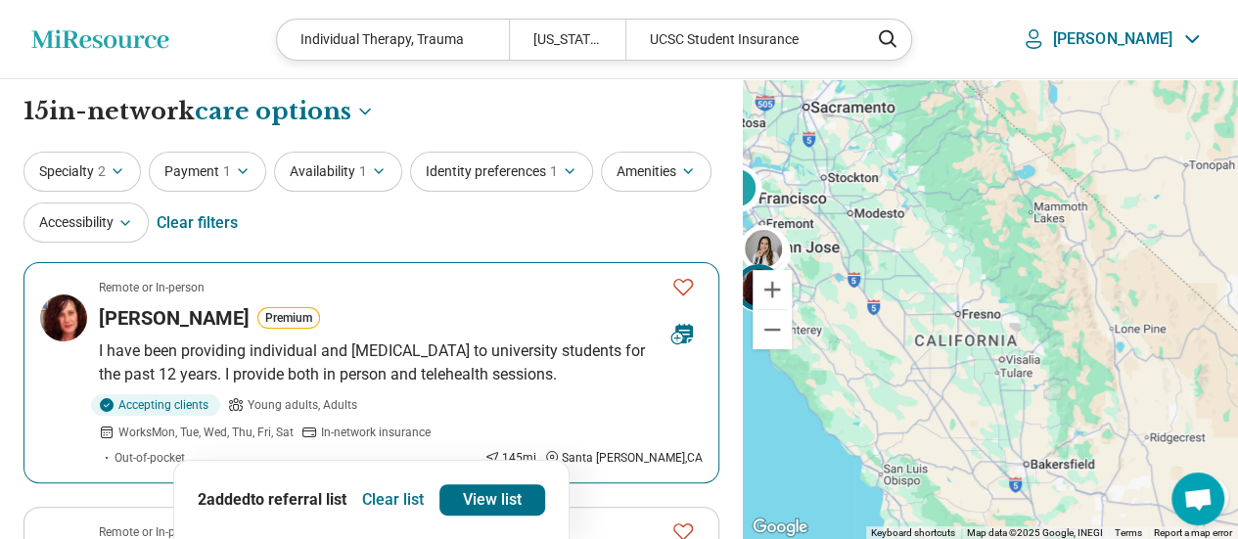
click at [170, 322] on h3 "Kimberly Prohaska" at bounding box center [174, 317] width 151 height 27
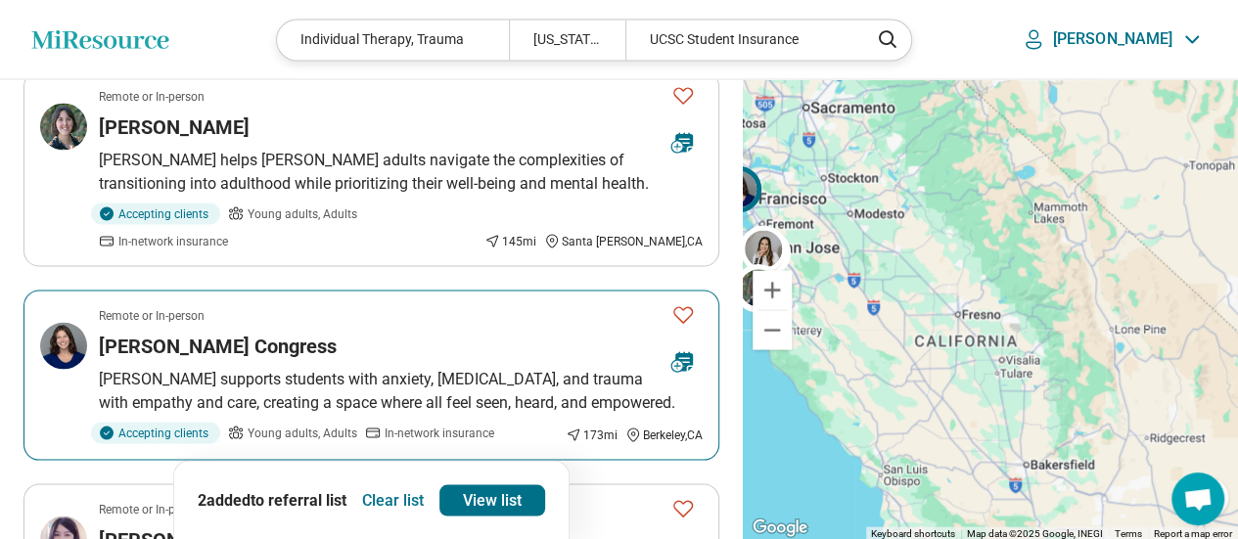
scroll to position [1859, 0]
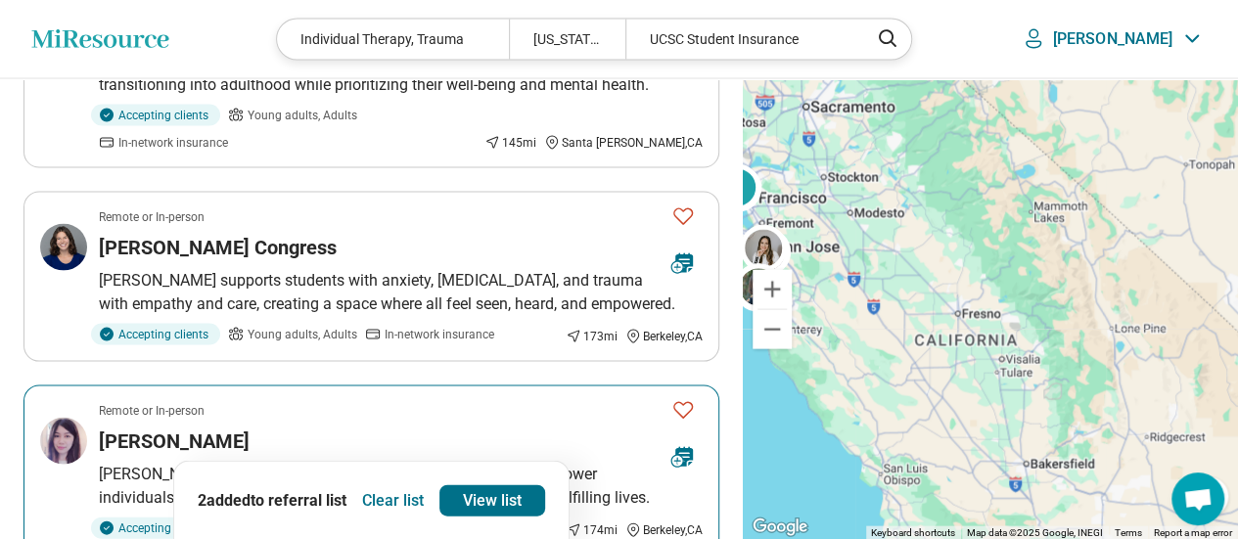
click at [466, 463] on p "Sara uses a holistic, trauma-informed approach to empower individuals, focusing…" at bounding box center [401, 486] width 604 height 47
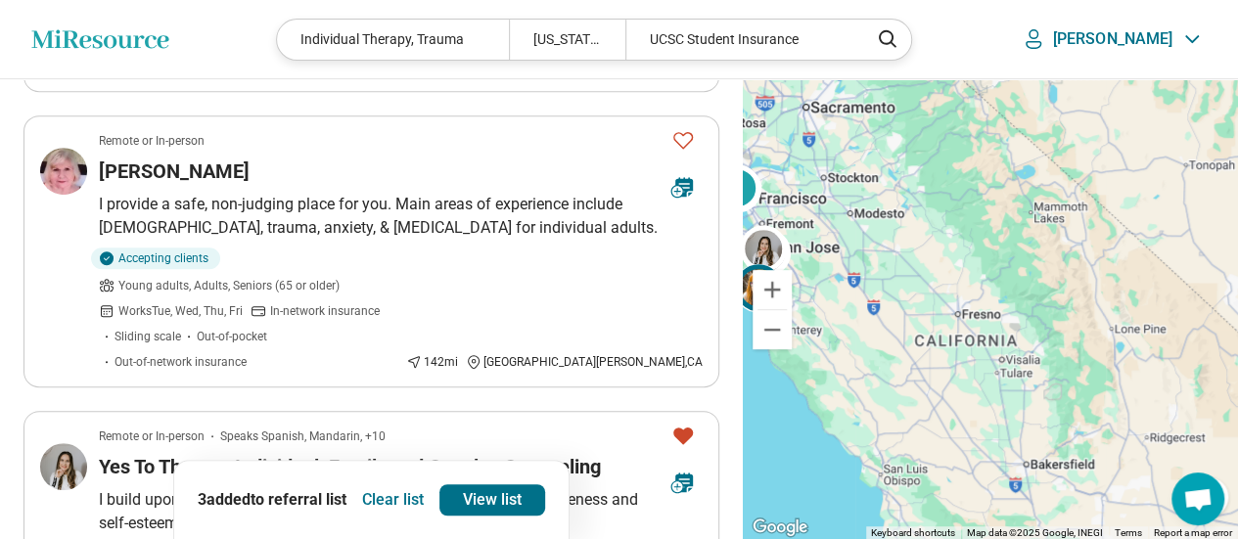
scroll to position [0, 0]
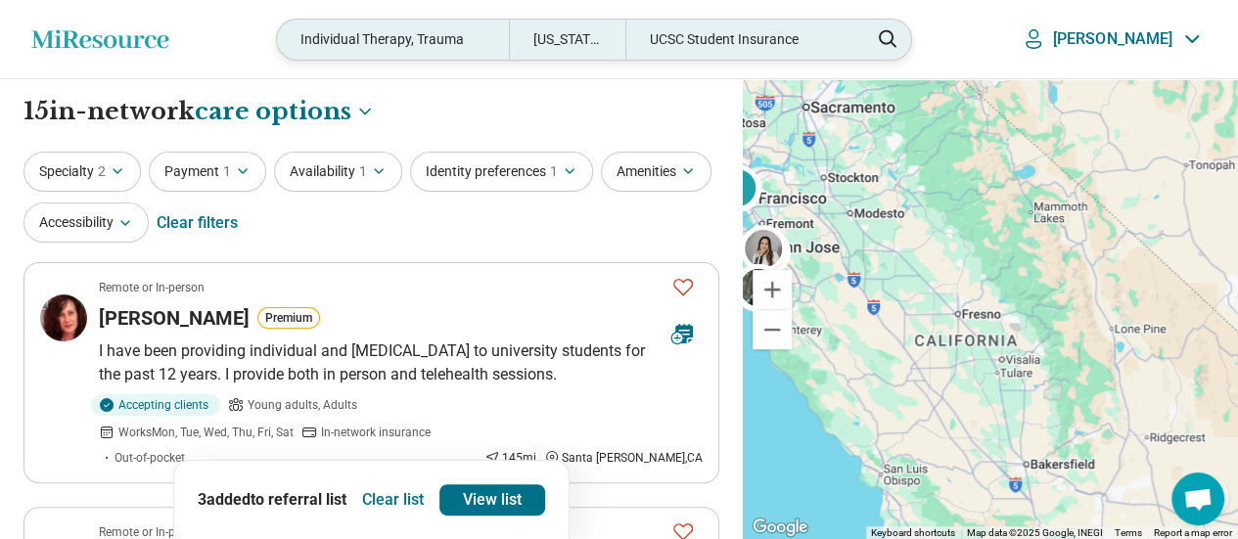
click at [494, 44] on div "Individual Therapy, Trauma" at bounding box center [393, 40] width 232 height 40
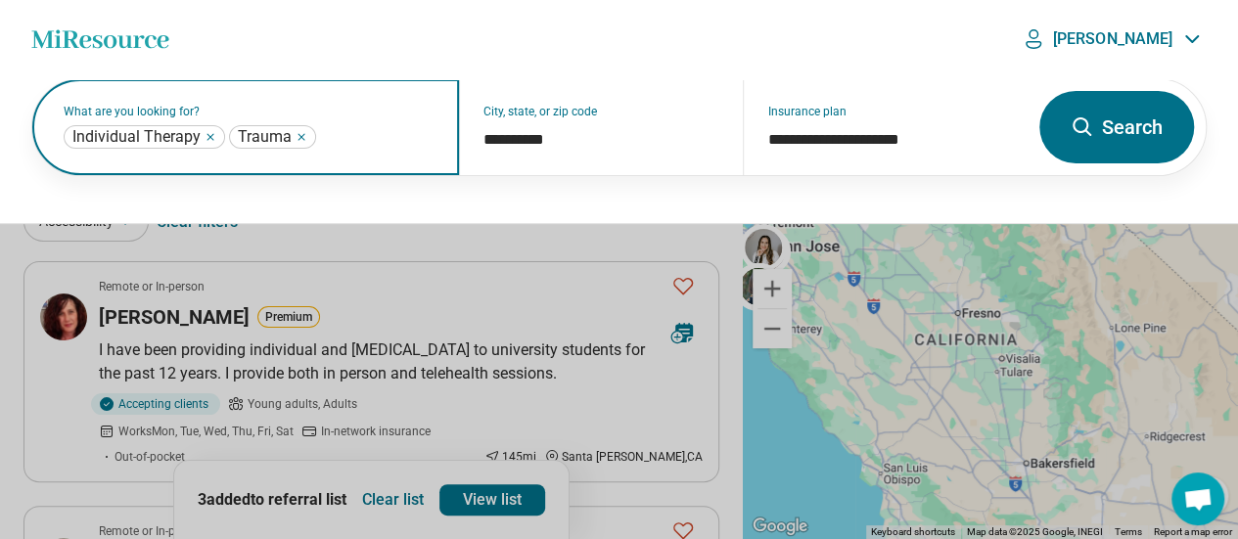
click at [327, 139] on input "text" at bounding box center [377, 136] width 115 height 23
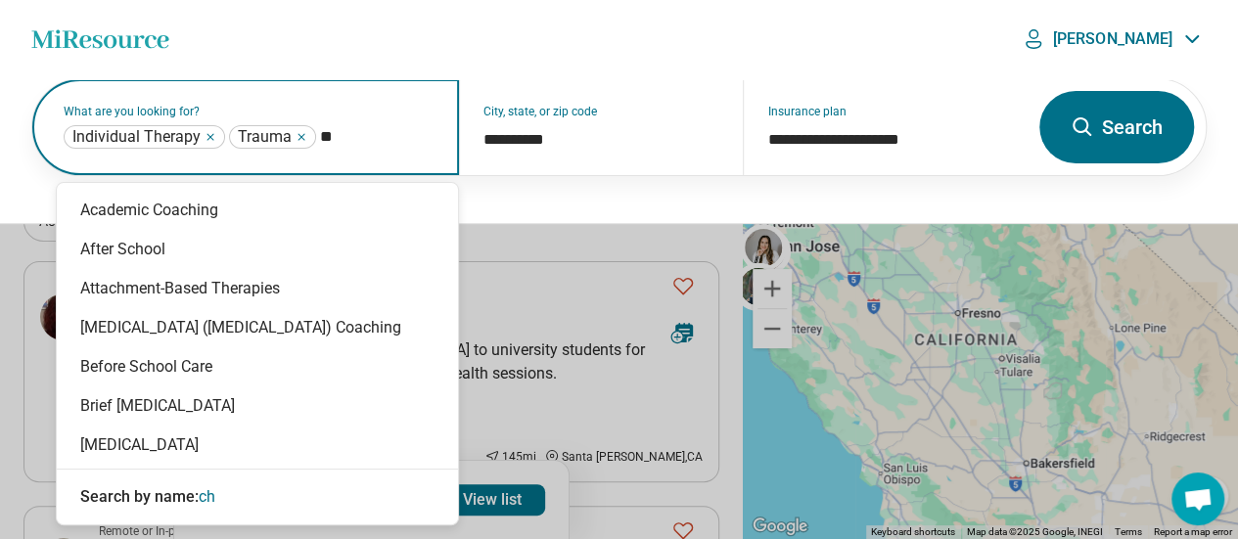
type input "***"
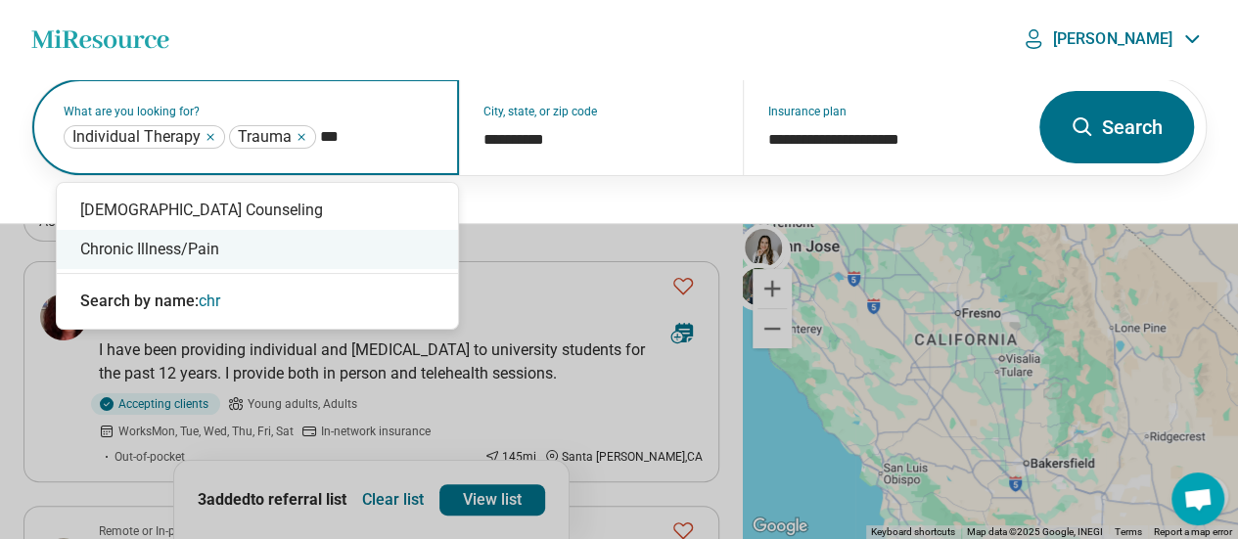
click at [286, 249] on div "Chronic Illness/Pain" at bounding box center [257, 249] width 401 height 39
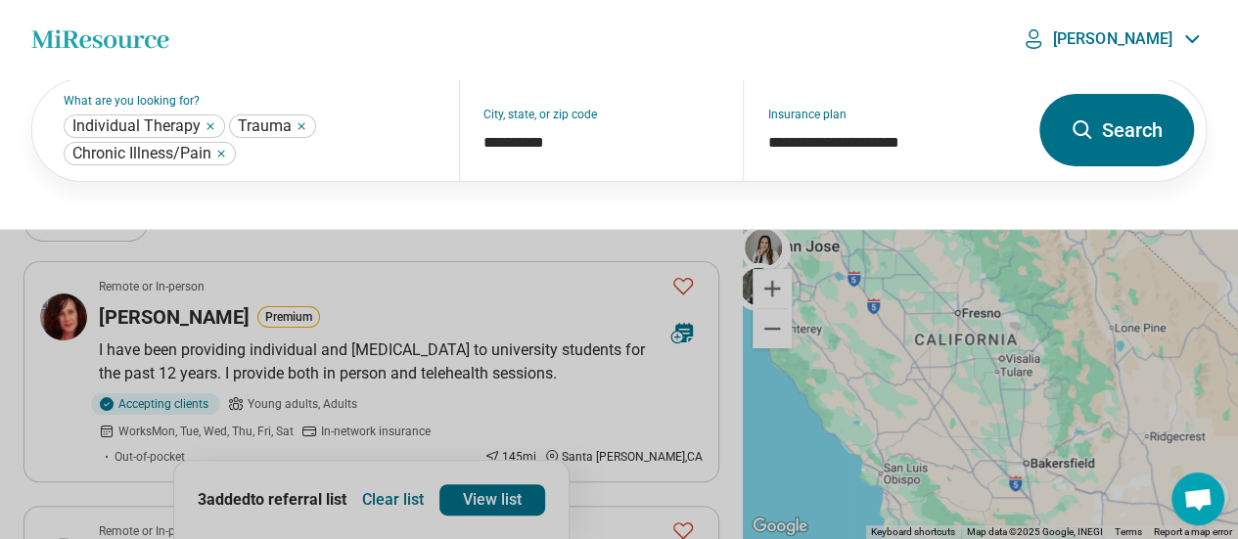
click at [1113, 136] on button "Search" at bounding box center [1116, 130] width 155 height 72
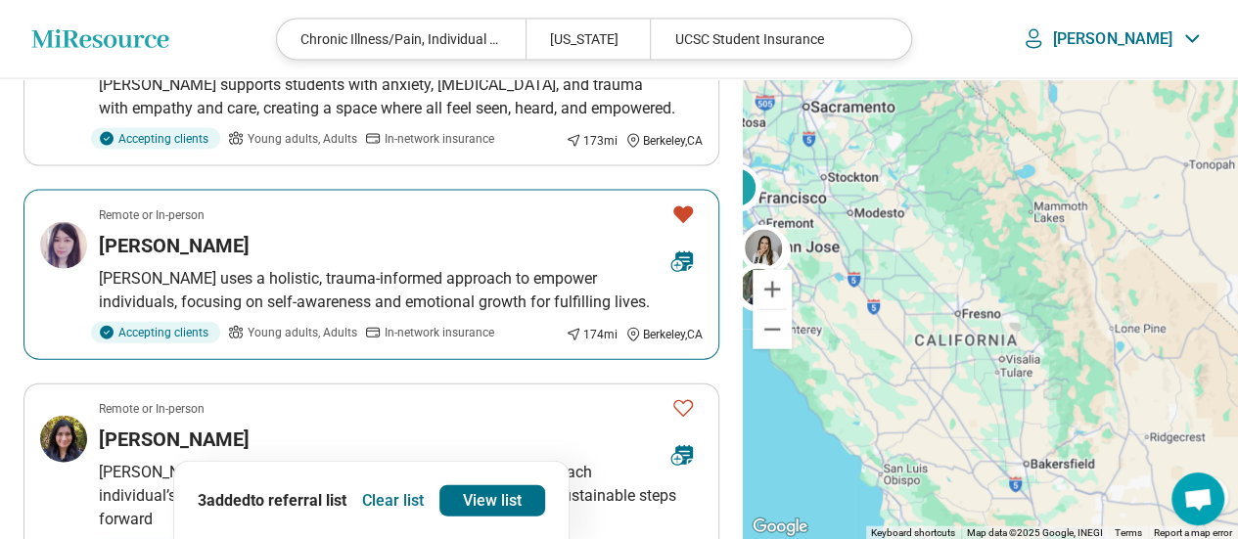
scroll to position [2153, 0]
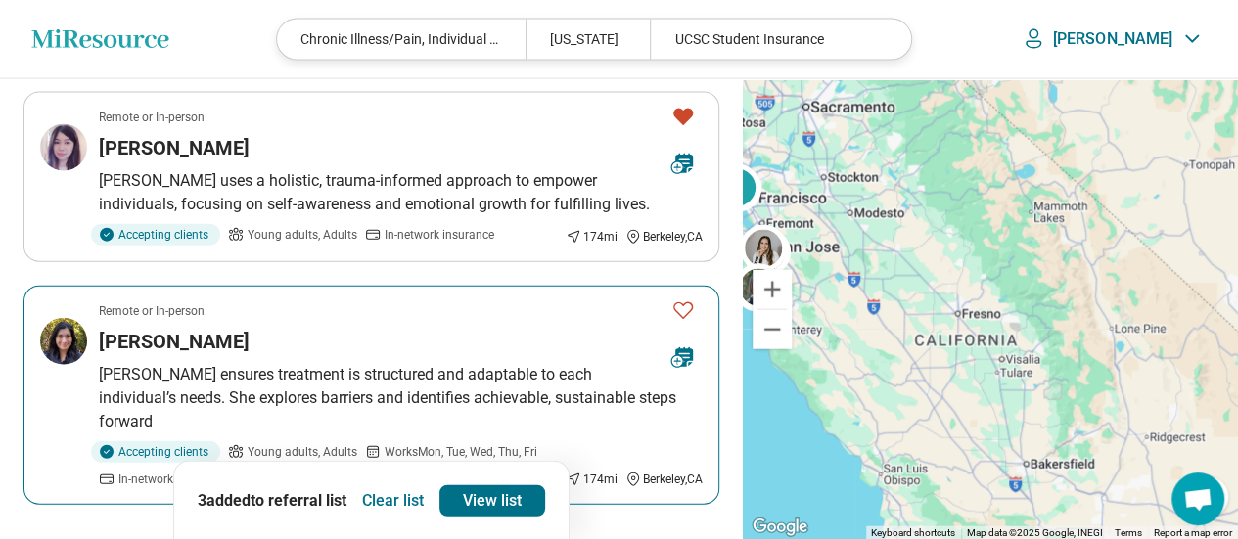
click at [421, 363] on p "Laura ensures treatment is structured and adaptable to each individual’s needs.…" at bounding box center [401, 398] width 604 height 70
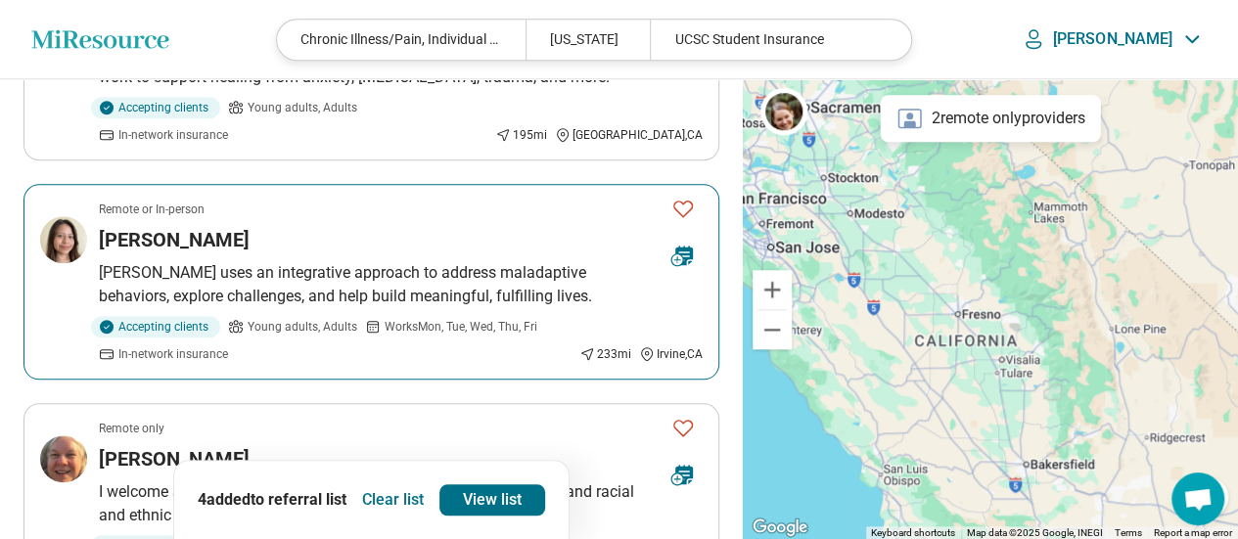
scroll to position [391, 0]
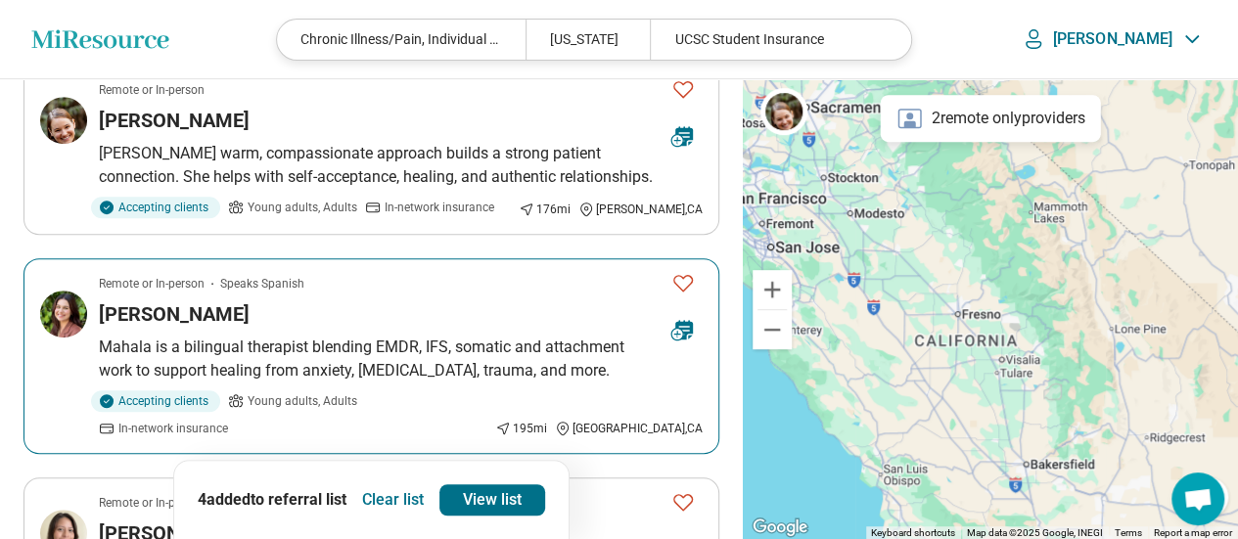
click at [526, 314] on div "Mahala Pokorny" at bounding box center [377, 313] width 557 height 27
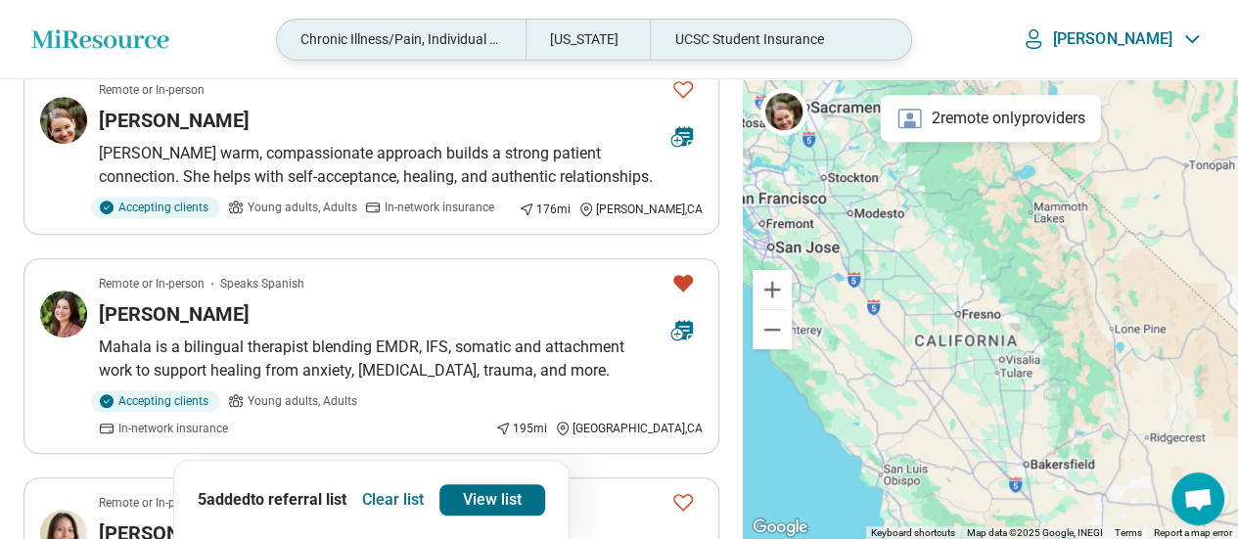
click at [526, 38] on div "Chronic Illness/Pain, Individual Therapy, Trauma" at bounding box center [401, 40] width 249 height 40
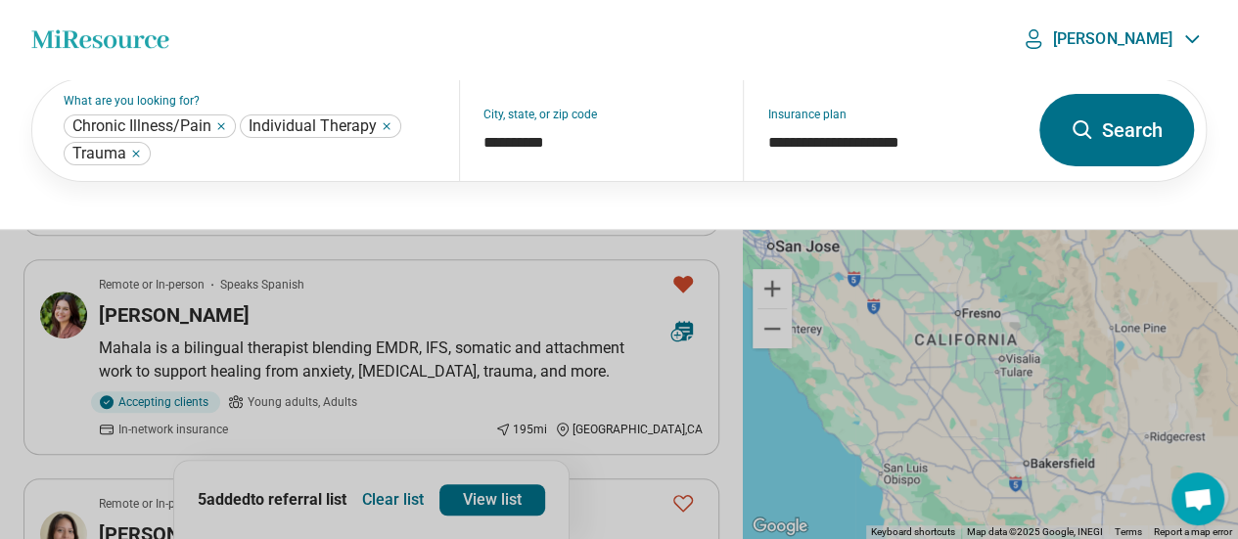
click at [874, 56] on header "Miresource logo Chronic Illness/Pain, Individual Therapy, Trauma California UCS…" at bounding box center [619, 39] width 1238 height 79
click at [1099, 145] on button "Search" at bounding box center [1116, 130] width 155 height 72
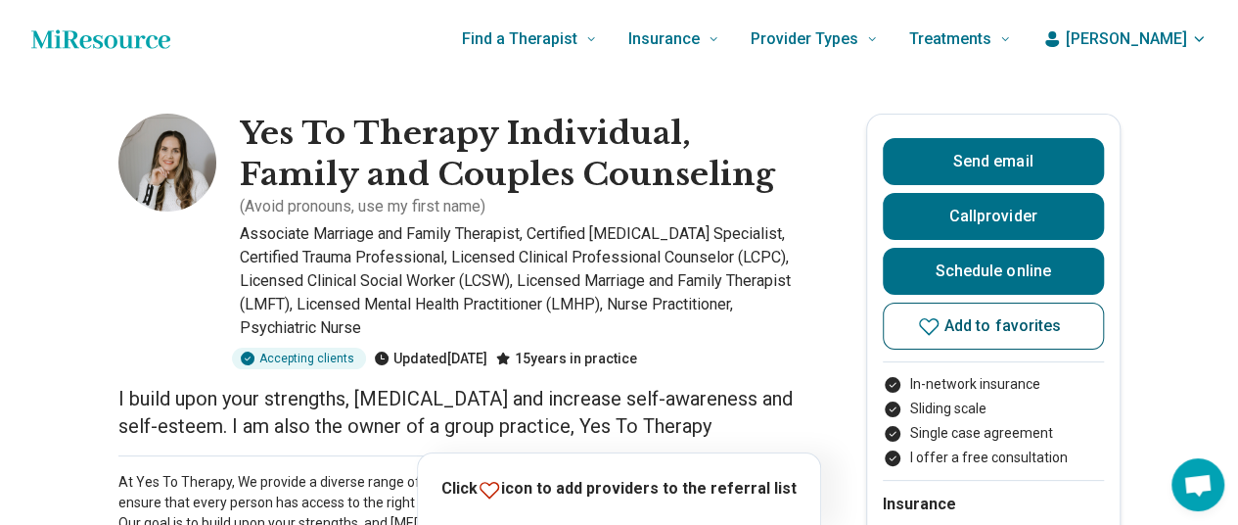
click at [1041, 332] on span "Add to favorites" at bounding box center [1002, 326] width 117 height 16
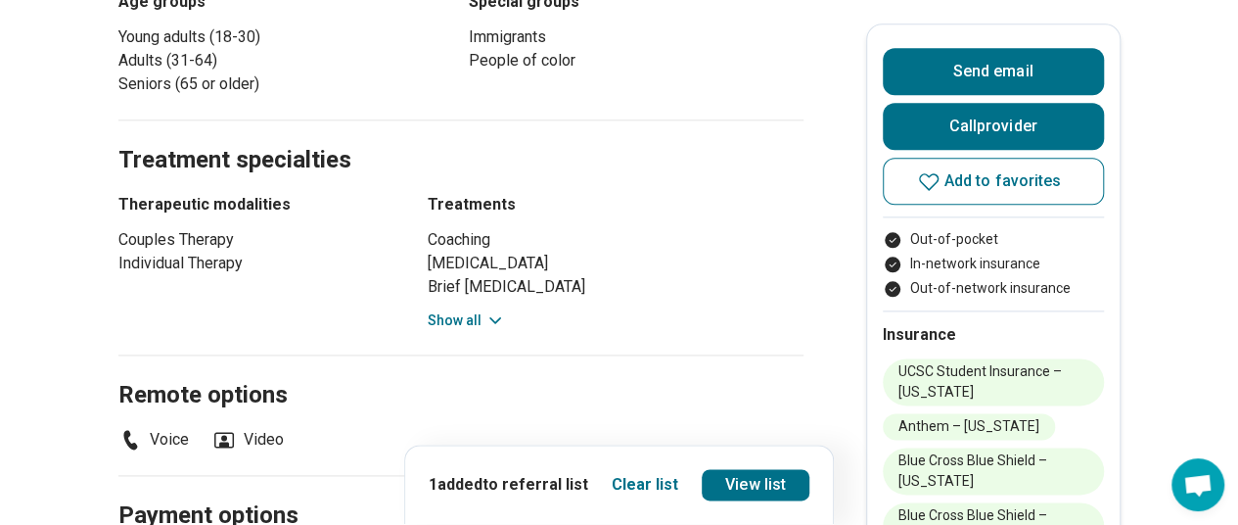
scroll to position [685, 0]
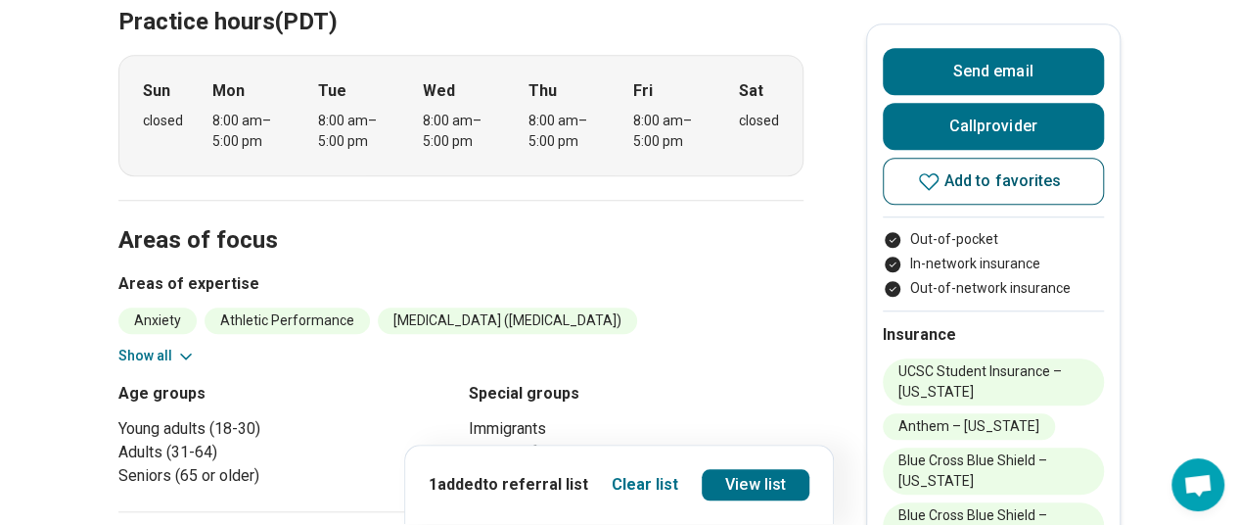
click at [1022, 188] on span "Add to favorites" at bounding box center [1002, 181] width 117 height 16
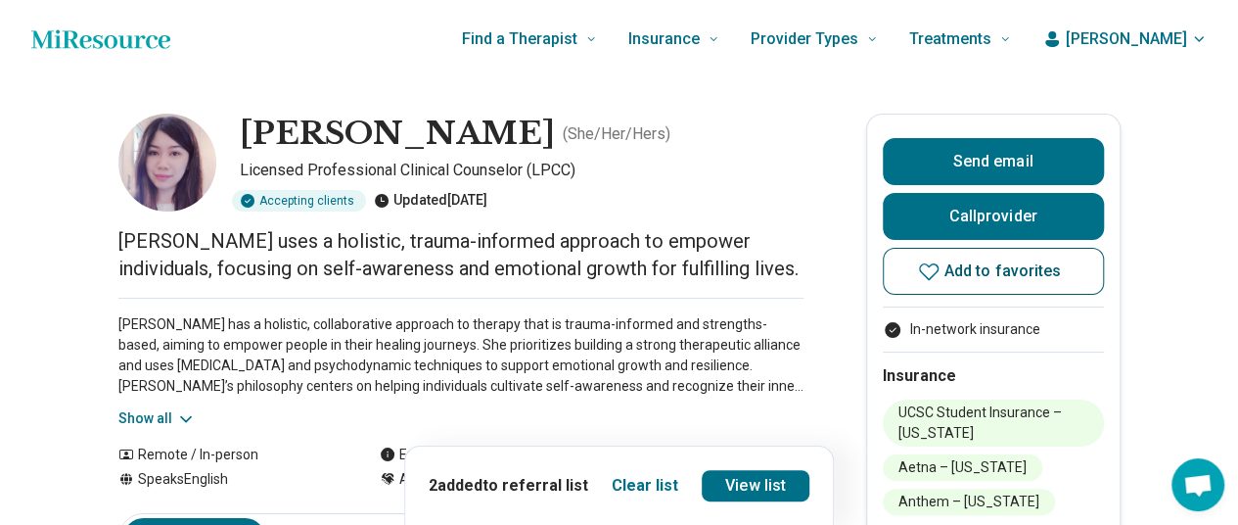
click at [1006, 269] on span "Add to favorites" at bounding box center [1002, 271] width 117 height 16
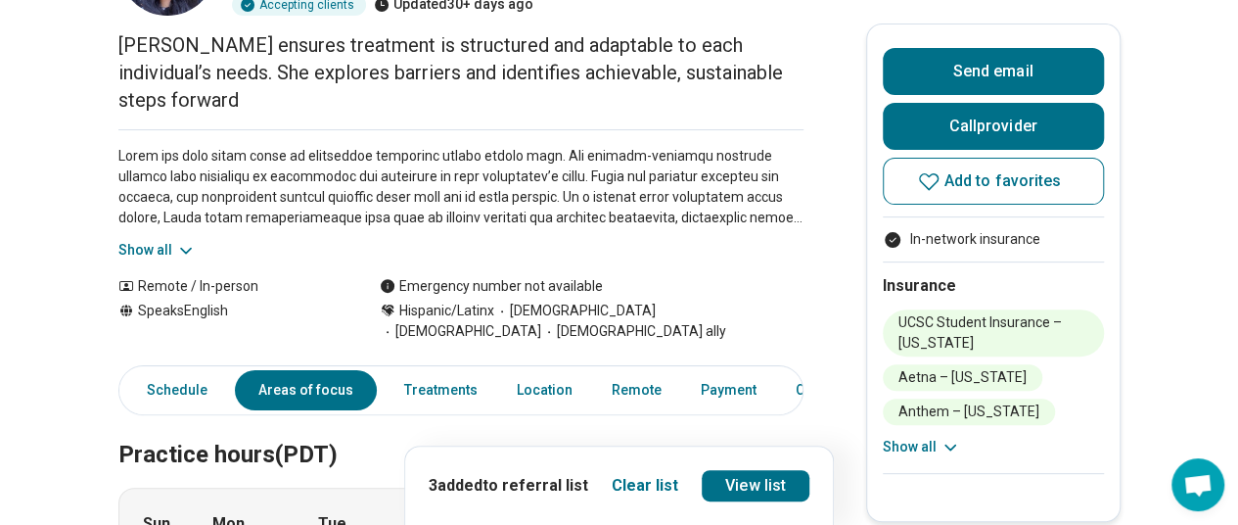
scroll to position [98, 0]
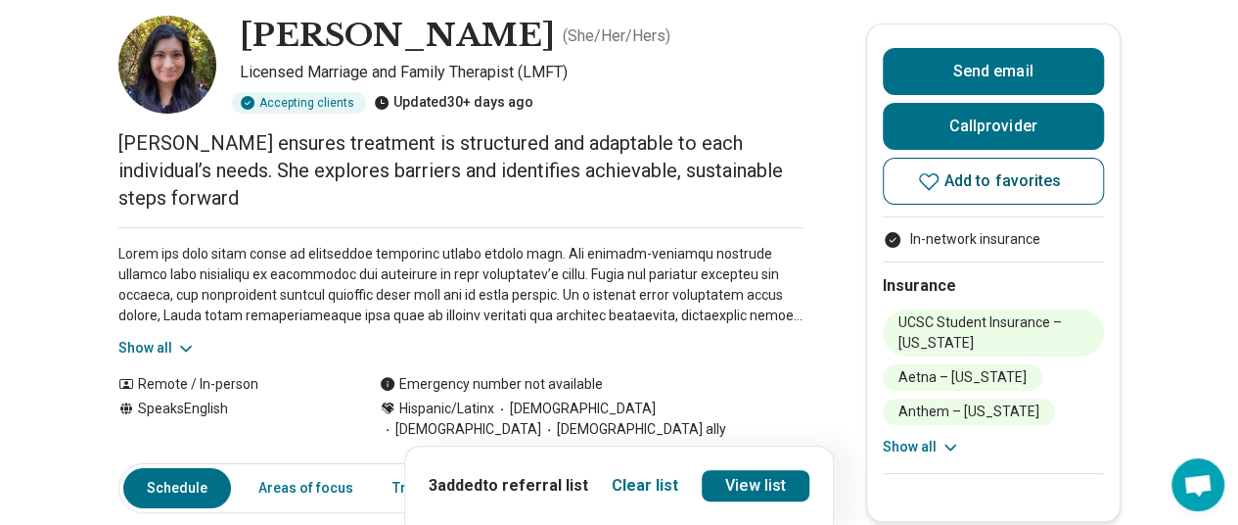
click at [1020, 193] on button "Add to favorites" at bounding box center [993, 181] width 221 height 47
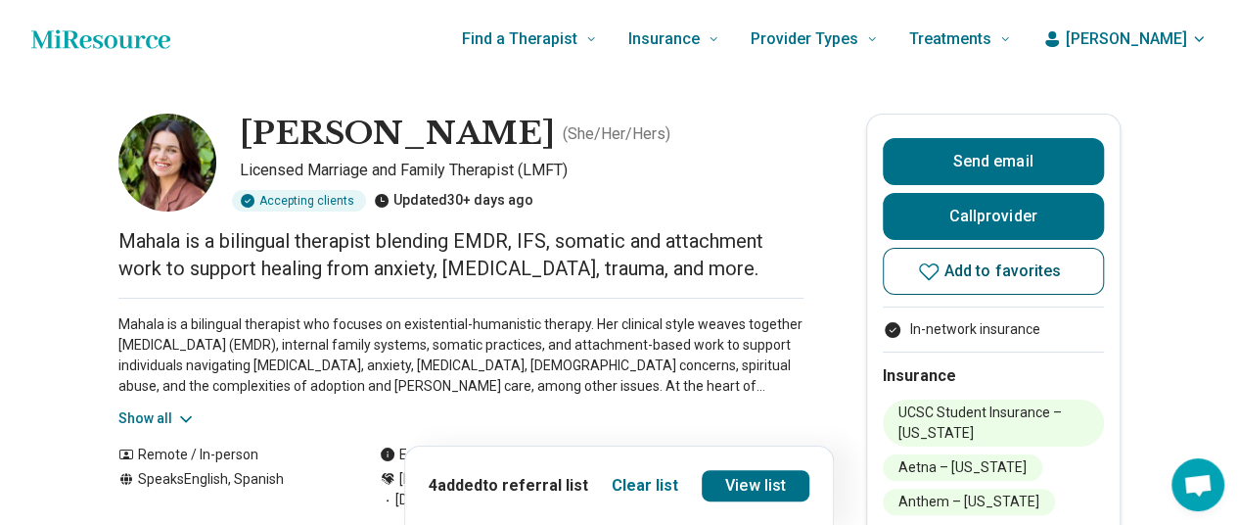
click at [1022, 253] on button "Add to favorites" at bounding box center [993, 271] width 221 height 47
click at [759, 478] on link "View list" at bounding box center [756, 485] width 108 height 31
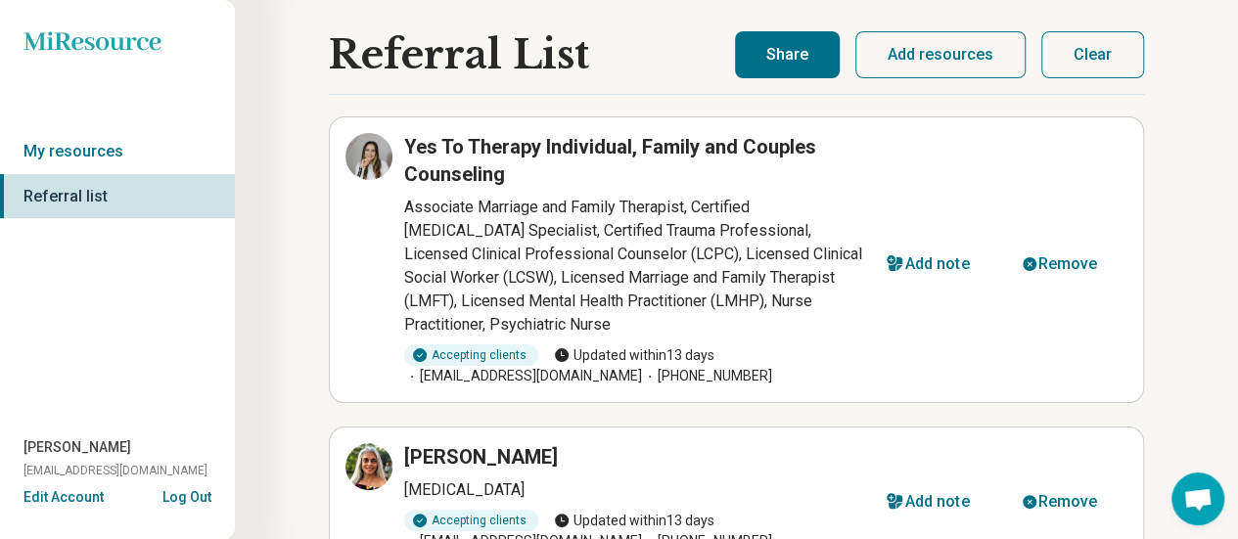
click at [792, 69] on button "Share" at bounding box center [787, 54] width 105 height 47
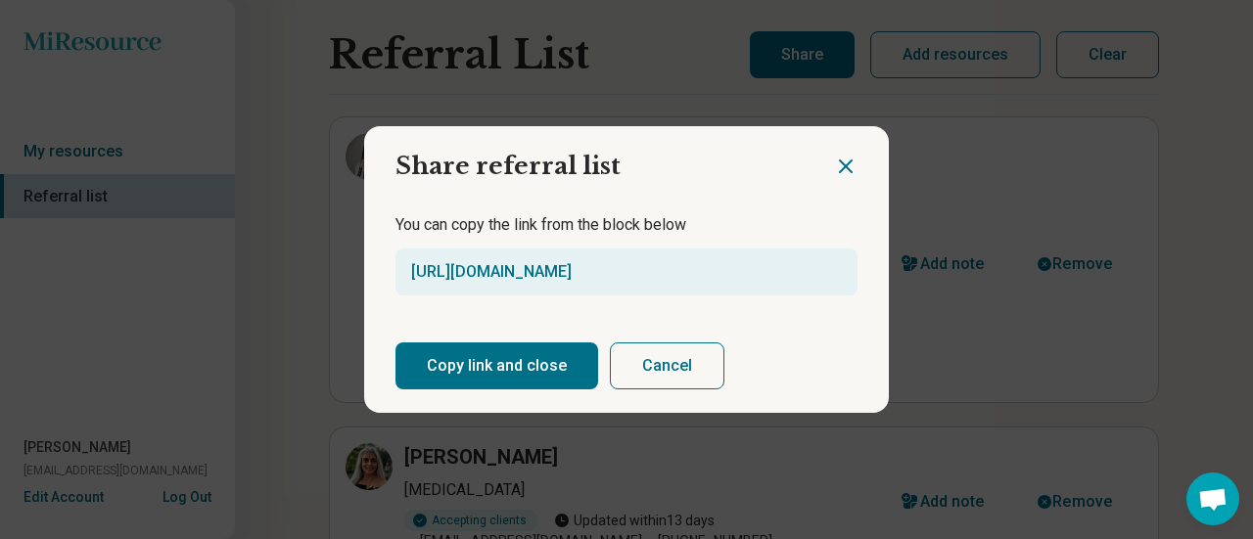
click at [462, 359] on button "Copy link and close" at bounding box center [496, 366] width 203 height 47
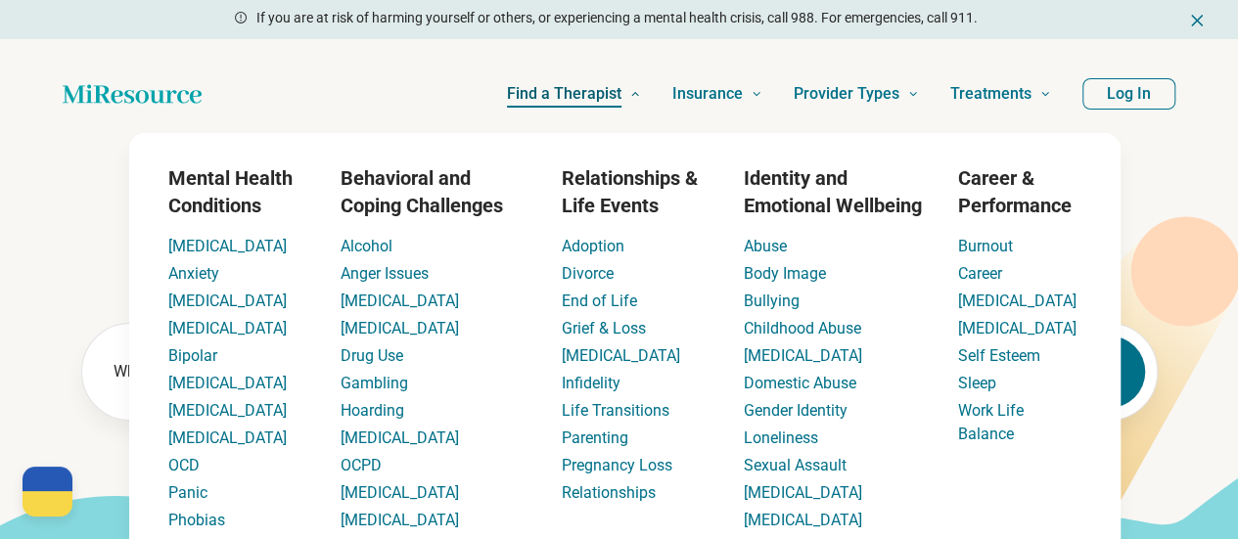
click at [628, 100] on link "Find a Therapist" at bounding box center [574, 94] width 134 height 78
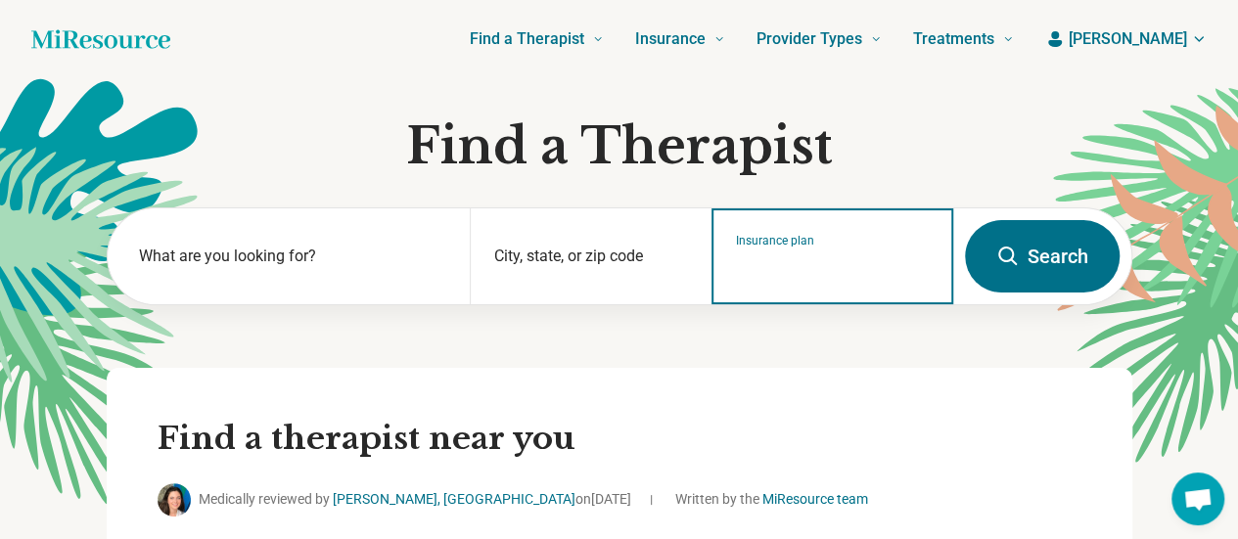
click at [767, 264] on input "Insurance plan" at bounding box center [833, 268] width 194 height 23
click at [789, 339] on div "UCSC Student Insurance" at bounding box center [815, 339] width 207 height 39
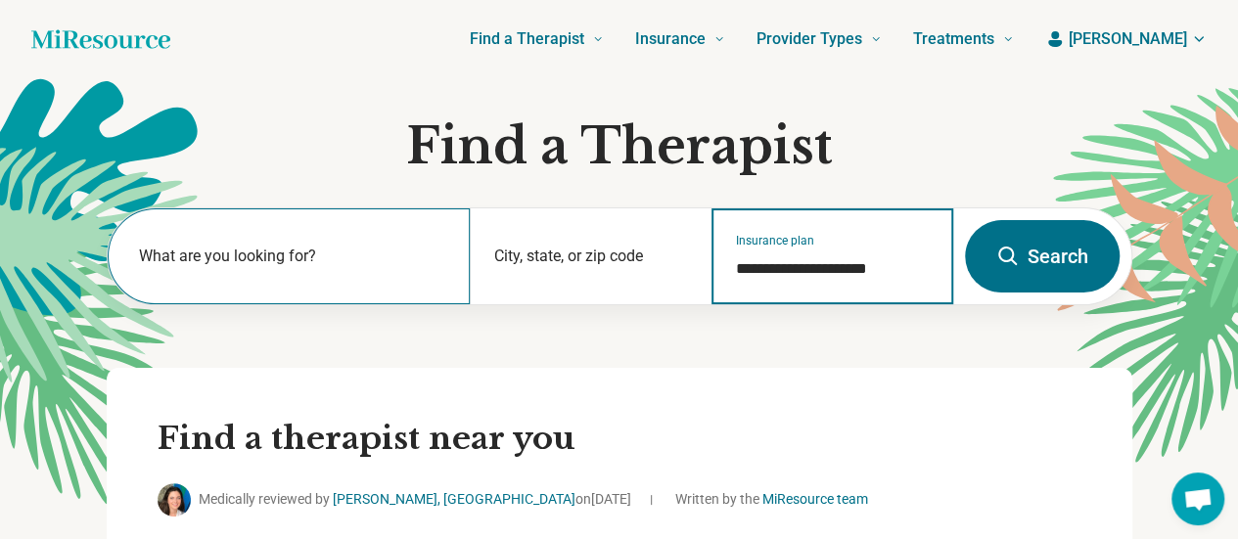
type input "**********"
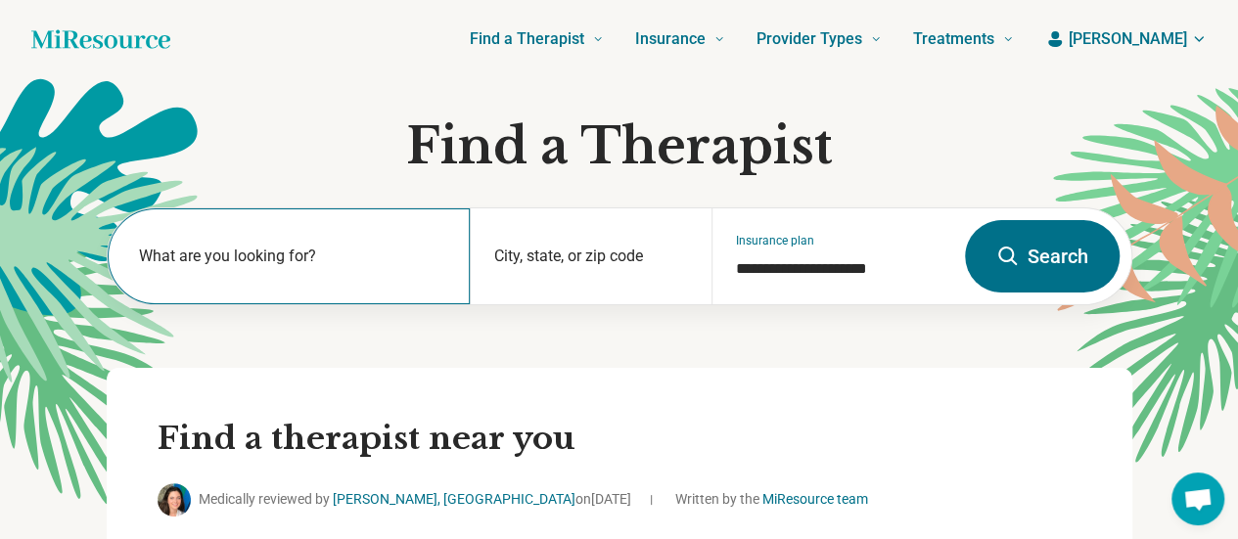
click at [337, 265] on label "What are you looking for?" at bounding box center [292, 256] width 307 height 23
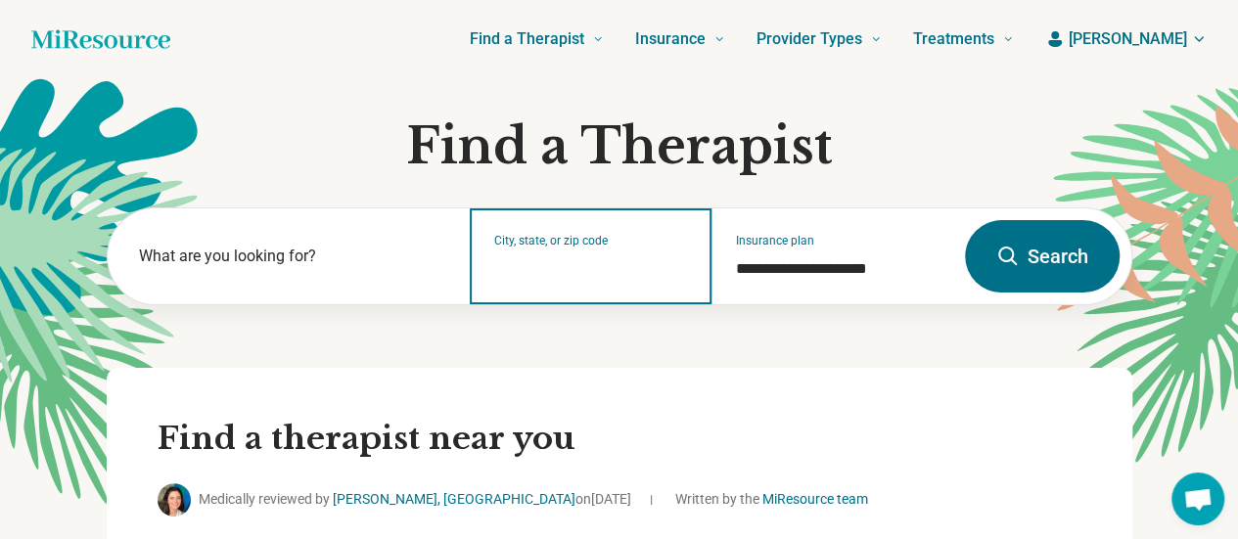
click at [532, 262] on input "City, state, or zip code" at bounding box center [591, 268] width 194 height 23
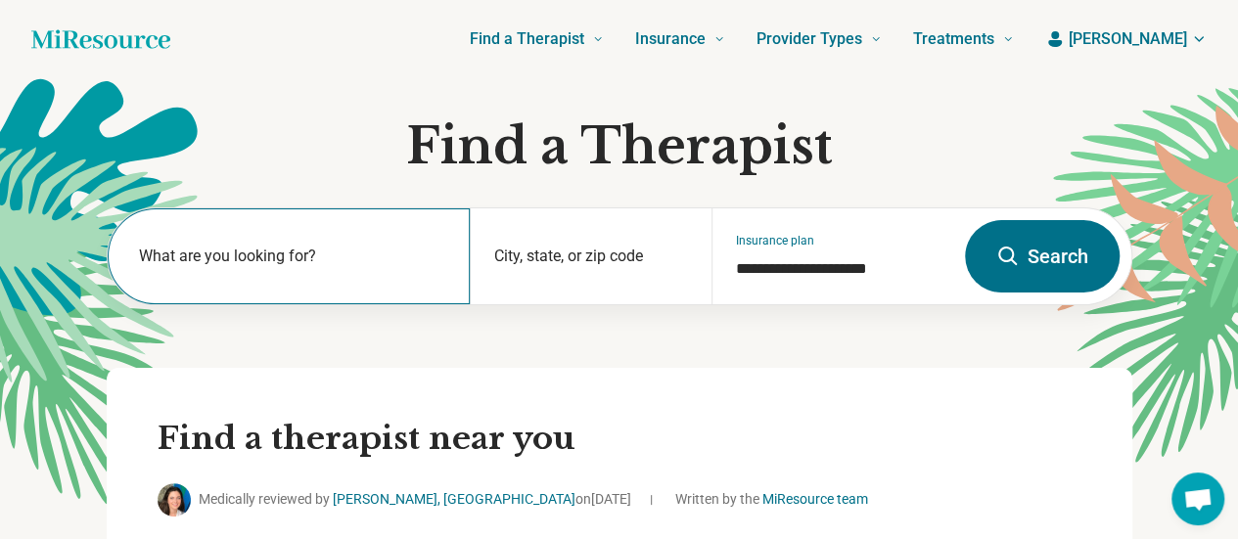
click at [178, 261] on label "What are you looking for?" at bounding box center [292, 256] width 307 height 23
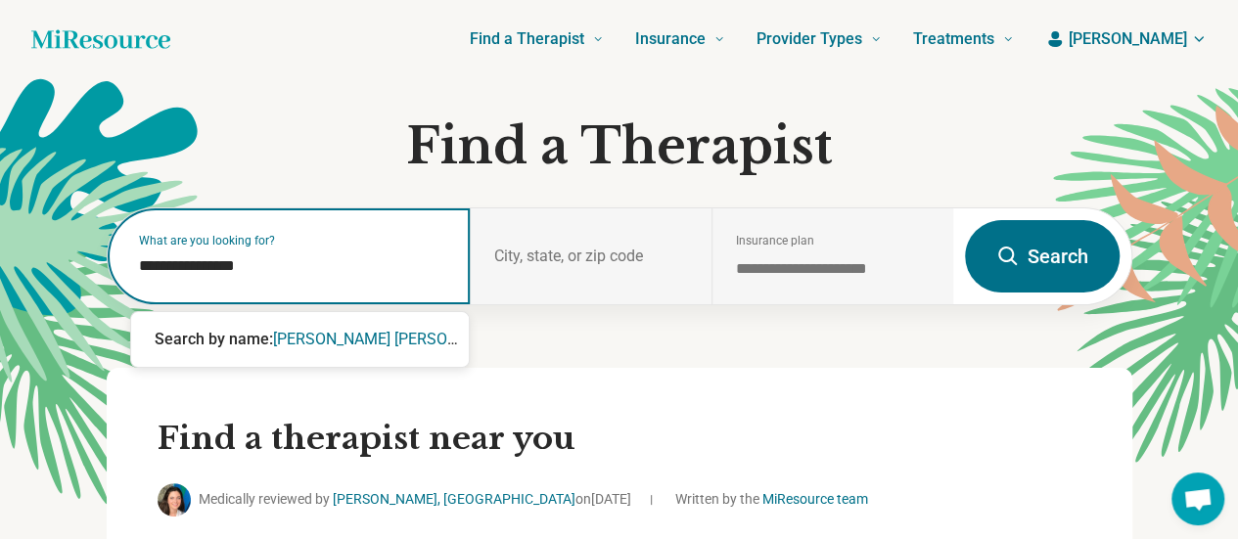
type input "**********"
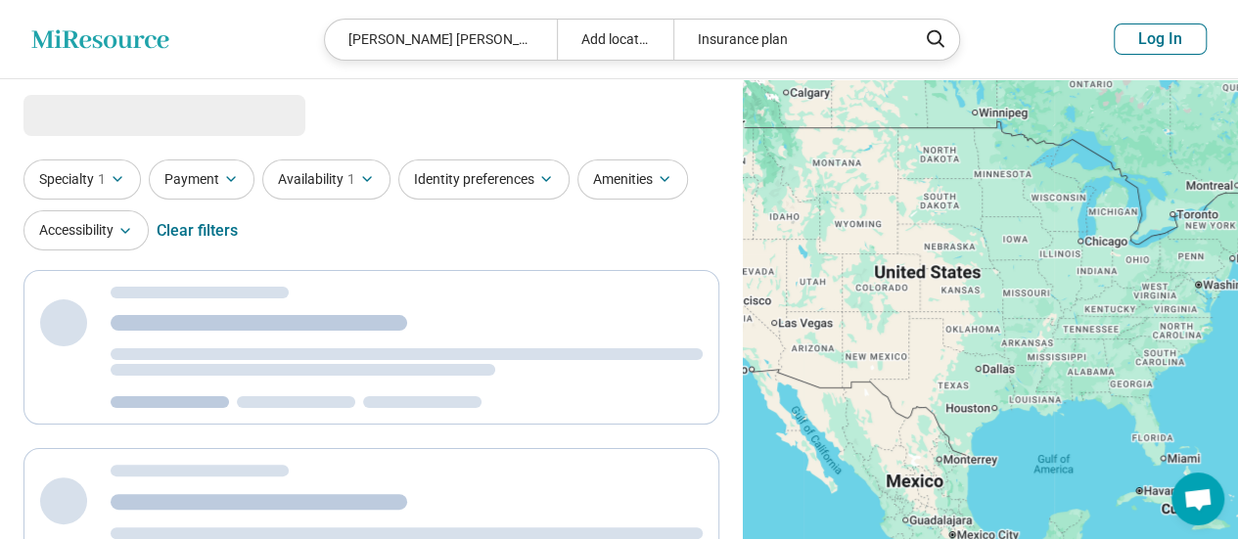
select select "***"
